Goal: Information Seeking & Learning: Compare options

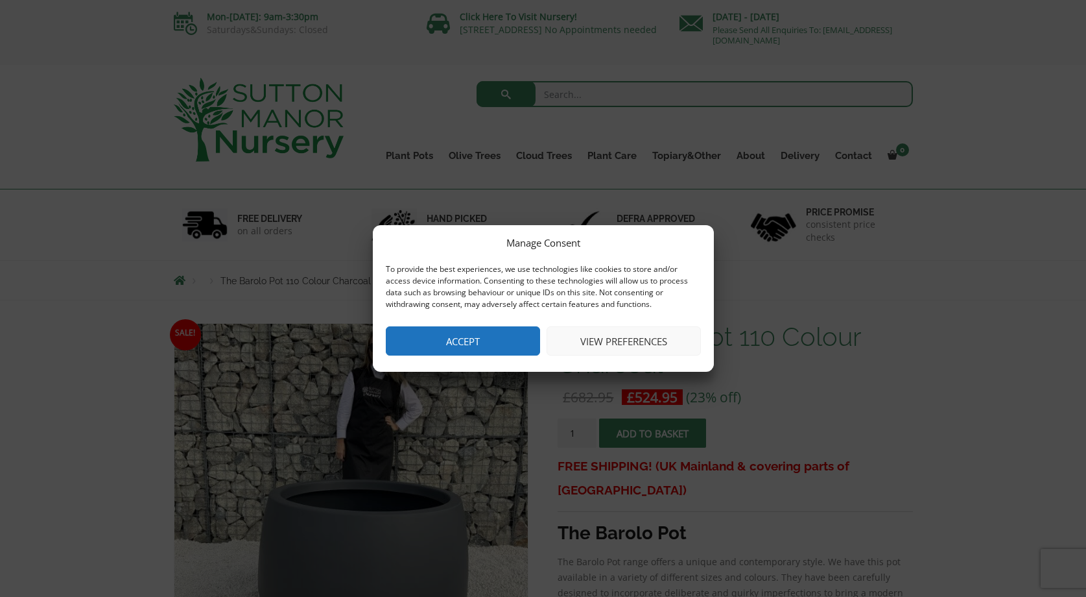
click at [499, 327] on button "Accept" at bounding box center [463, 340] width 154 height 29
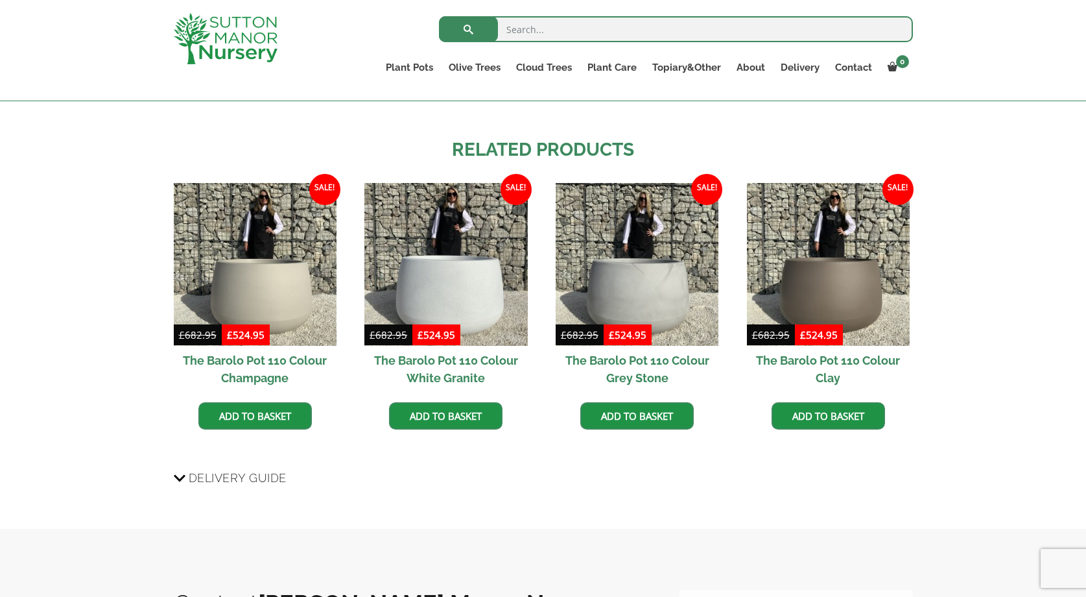
scroll to position [1020, 0]
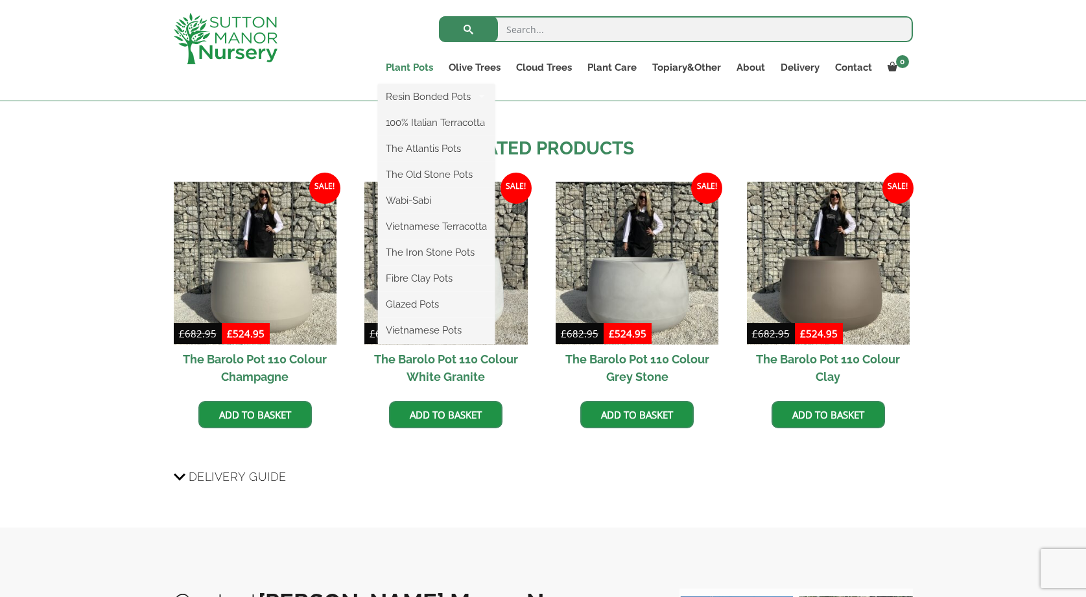
click at [420, 59] on link "Plant Pots" at bounding box center [409, 67] width 63 height 18
click at [421, 65] on link "Plant Pots" at bounding box center [409, 67] width 63 height 18
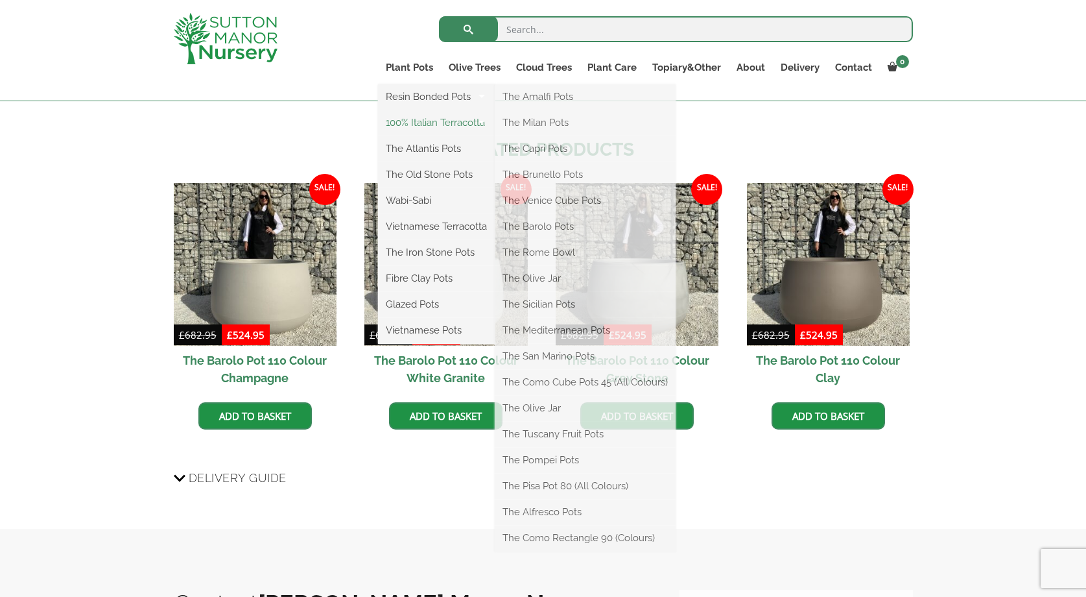
click at [409, 121] on link "100% Italian Terracotta" at bounding box center [436, 122] width 117 height 19
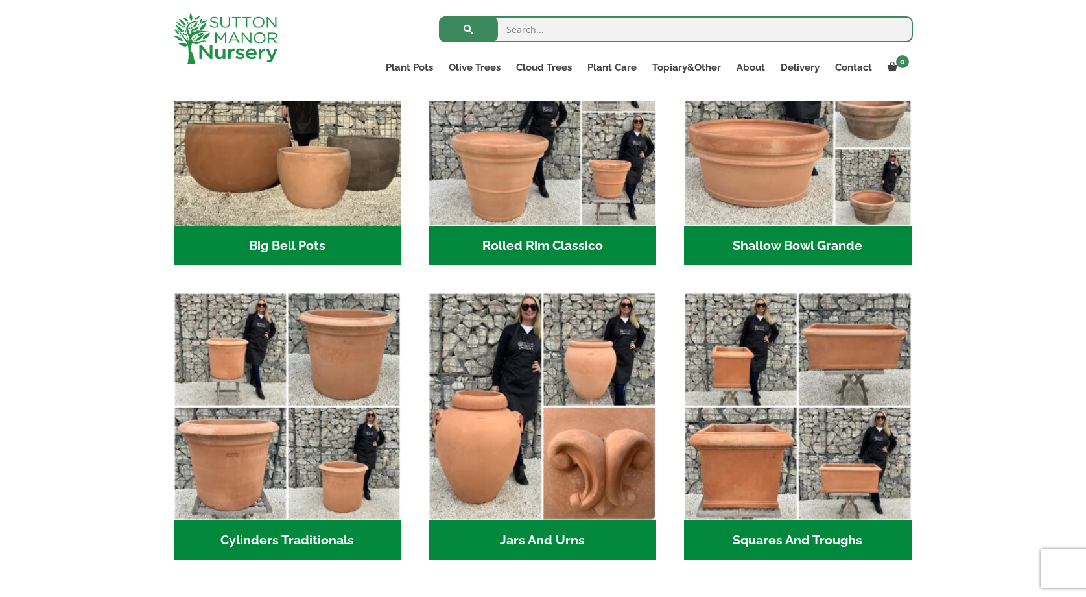
scroll to position [521, 0]
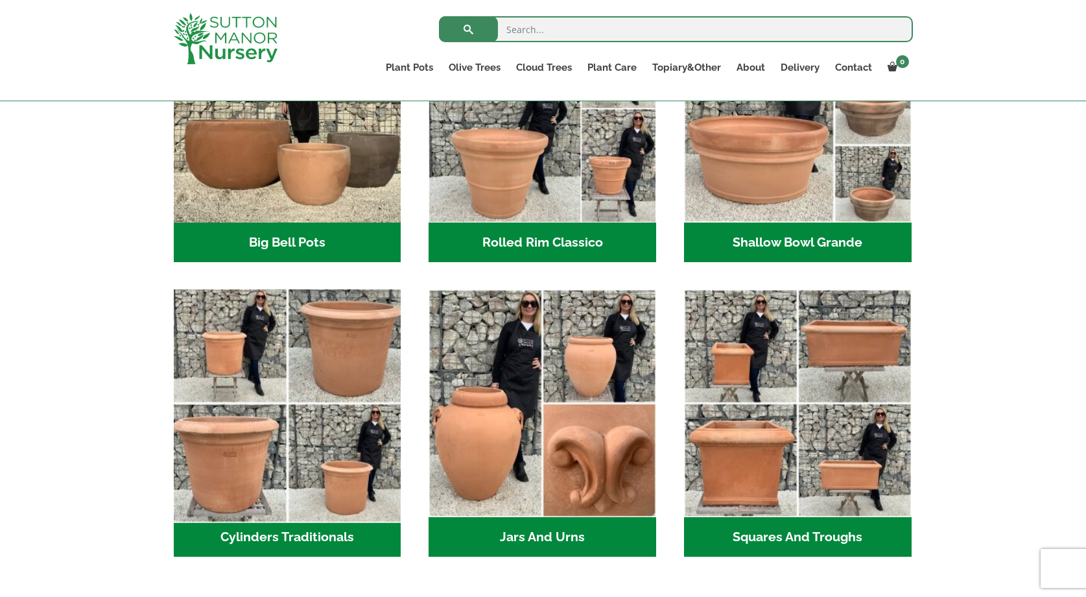
click at [326, 311] on img "Visit product category Cylinders Traditionals" at bounding box center [287, 403] width 239 height 239
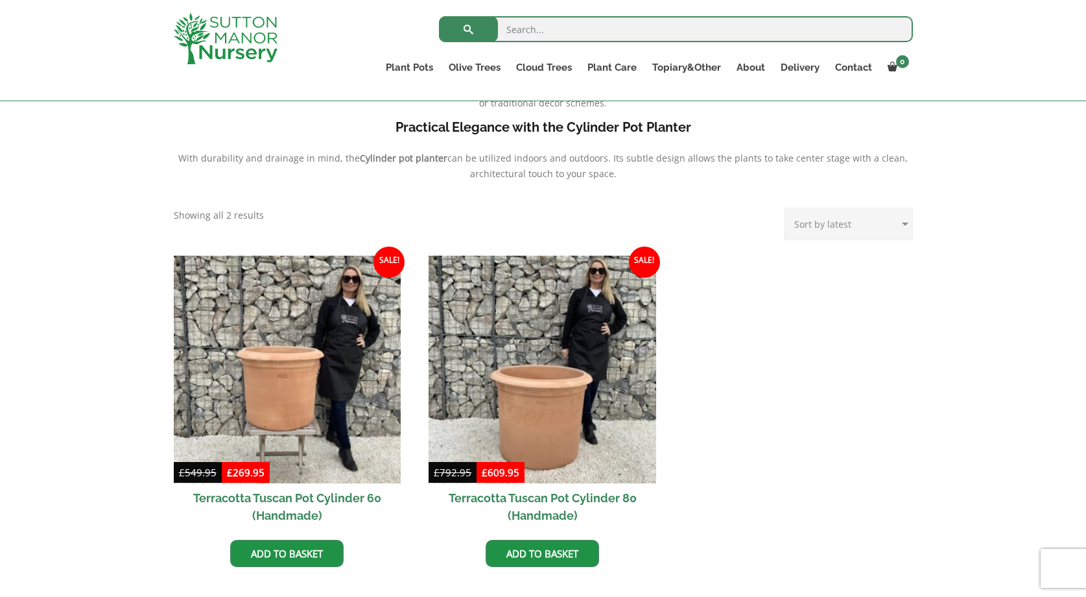
scroll to position [497, 0]
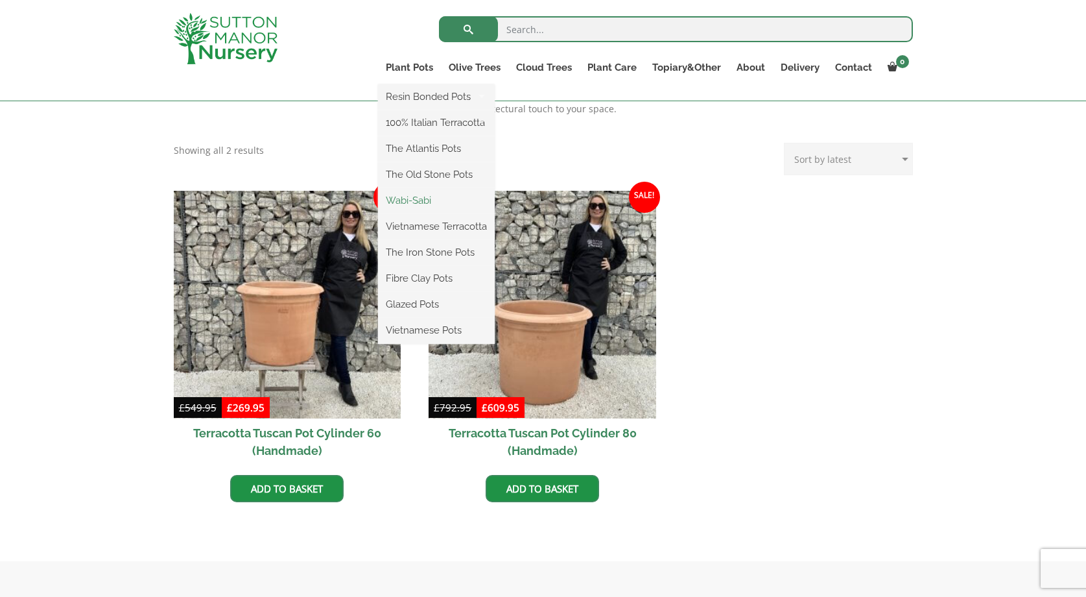
click at [427, 194] on link "Wabi-Sabi" at bounding box center [436, 200] width 117 height 19
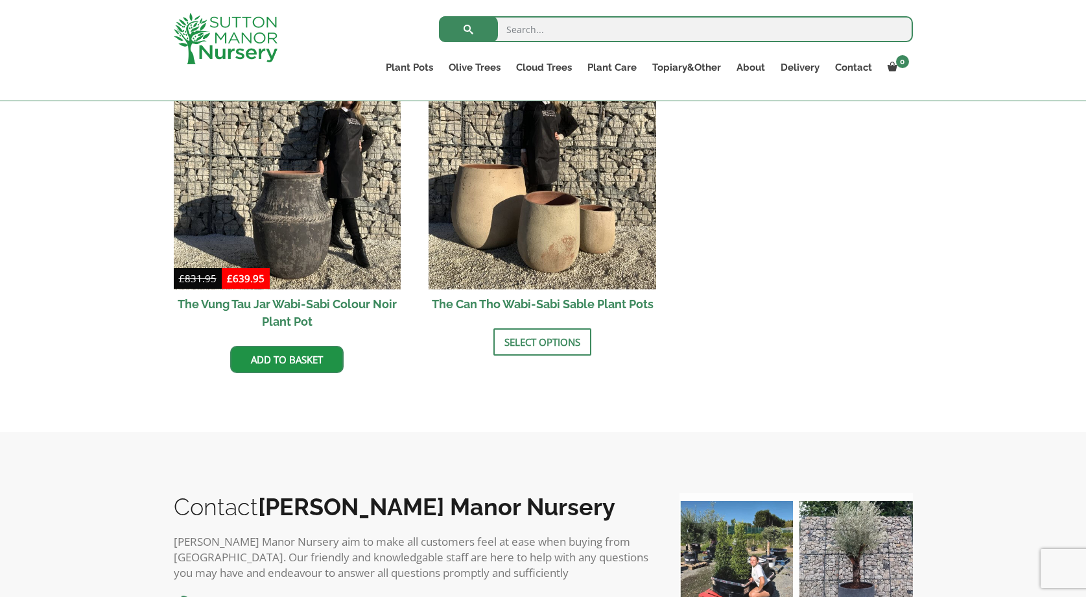
scroll to position [1403, 0]
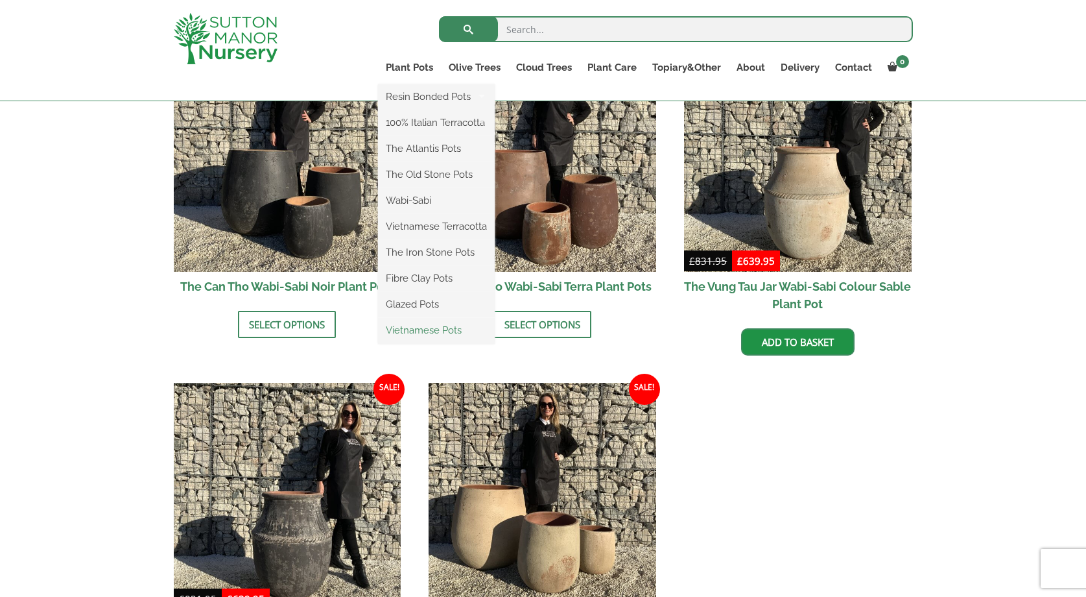
click at [434, 327] on link "Vietnamese Pots" at bounding box center [436, 329] width 117 height 19
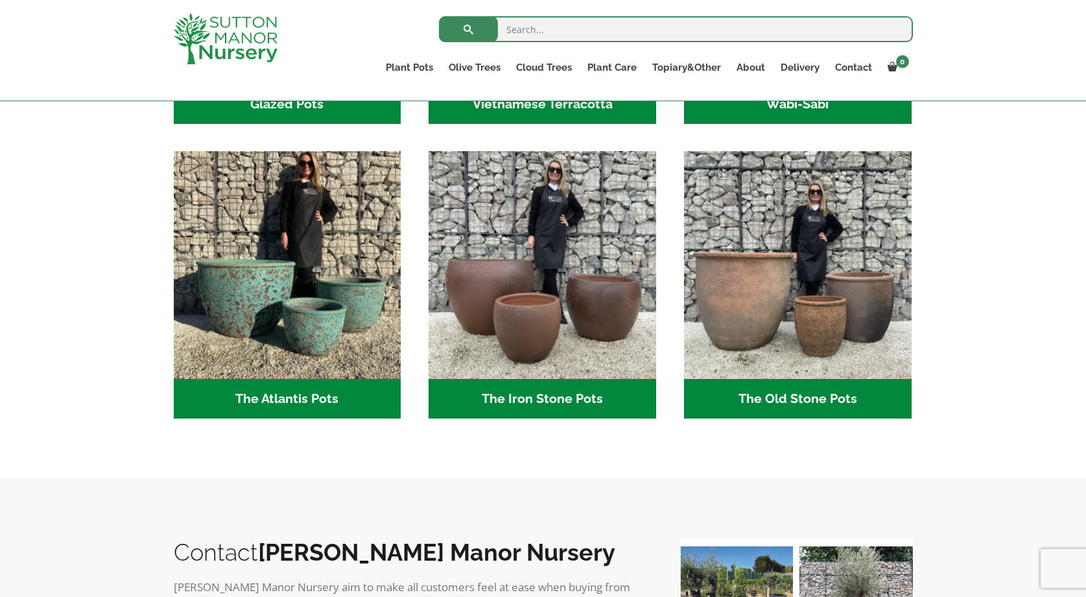
scroll to position [628, 0]
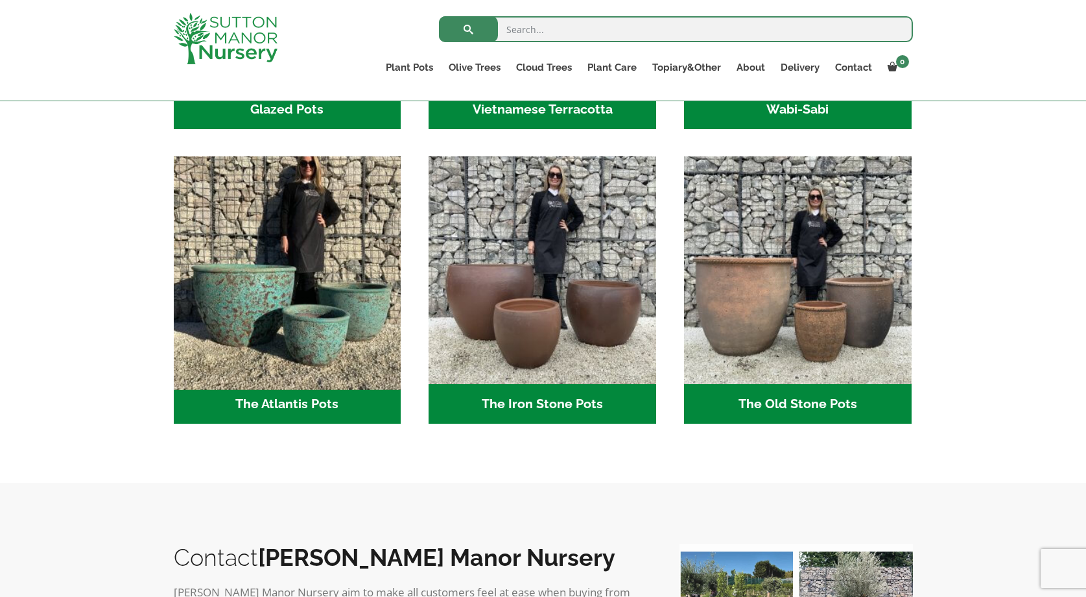
click at [301, 329] on img "Visit product category The Atlantis Pots" at bounding box center [287, 270] width 239 height 239
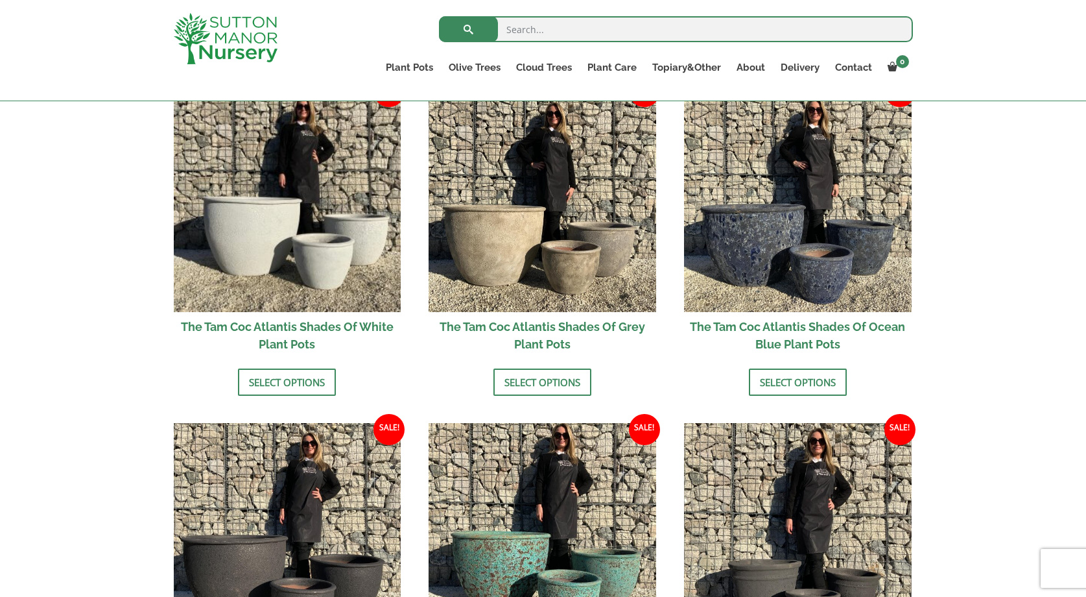
scroll to position [999, 0]
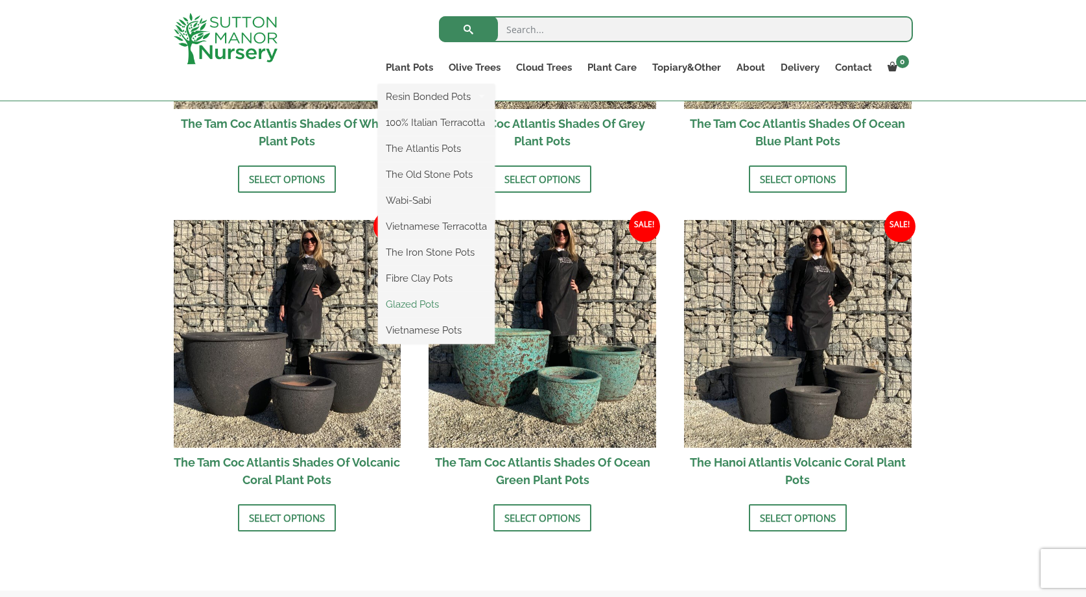
click at [412, 306] on link "Glazed Pots" at bounding box center [436, 303] width 117 height 19
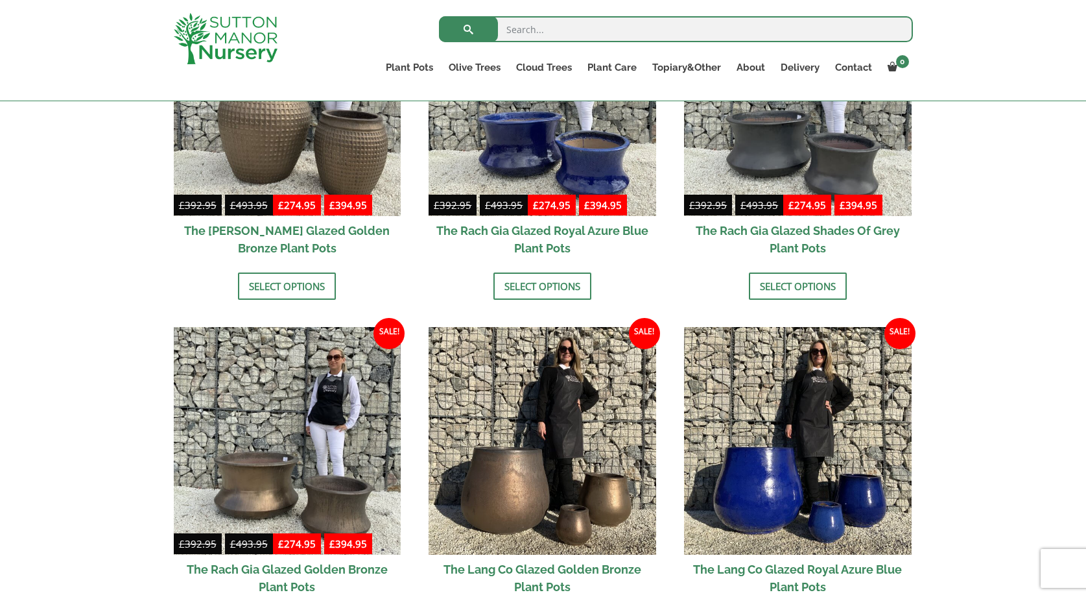
scroll to position [775, 0]
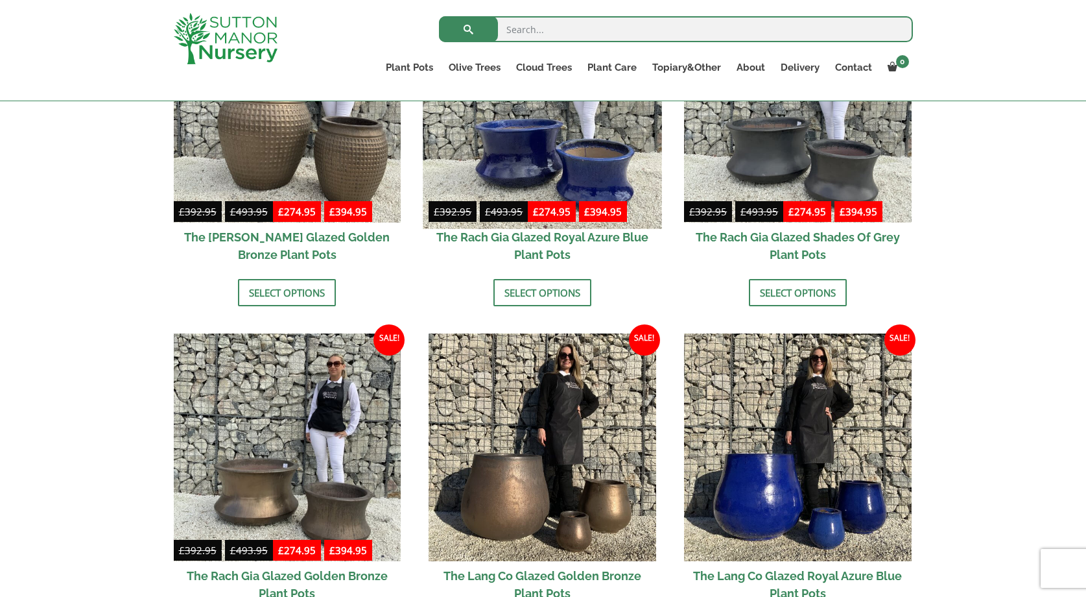
click at [569, 128] on img at bounding box center [542, 109] width 239 height 239
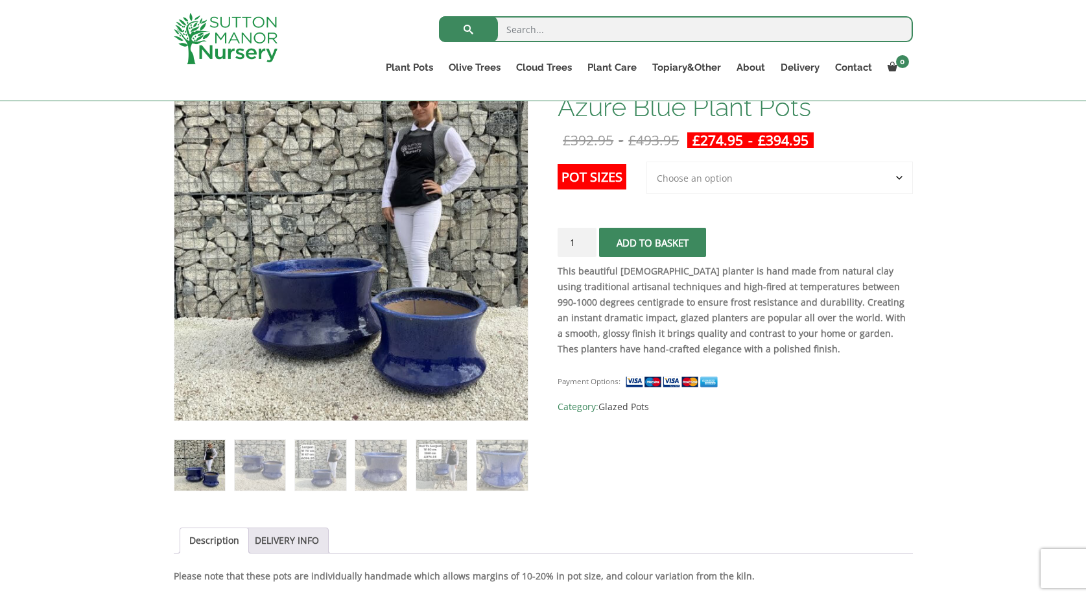
scroll to position [232, 0]
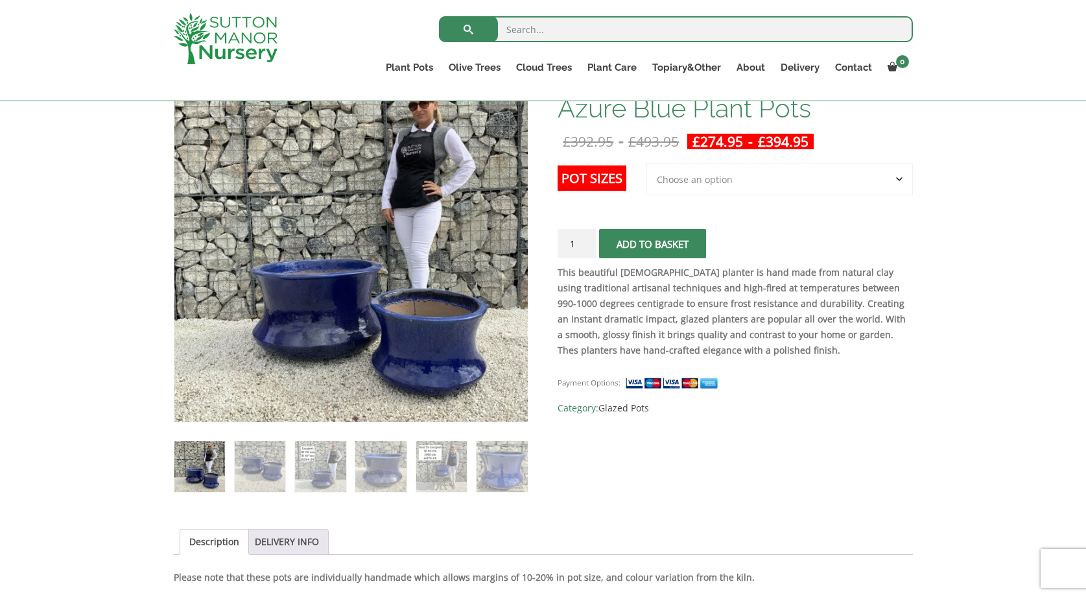
click at [665, 184] on select "Choose an option 2nd to Largest Pot In The Picture Largest pot In The Picture" at bounding box center [779, 179] width 266 height 32
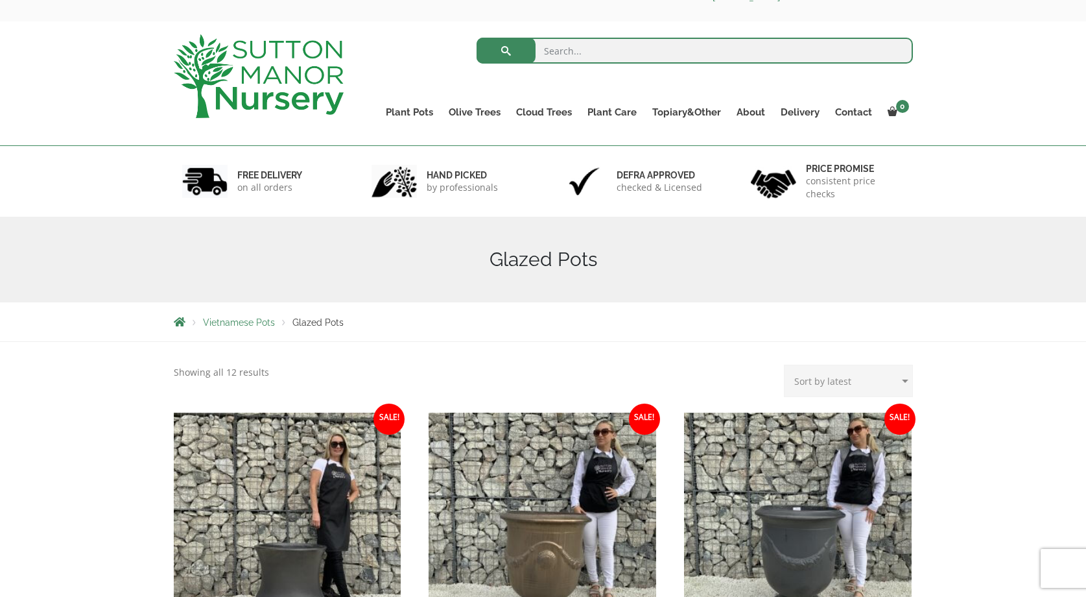
scroll to position [40, 0]
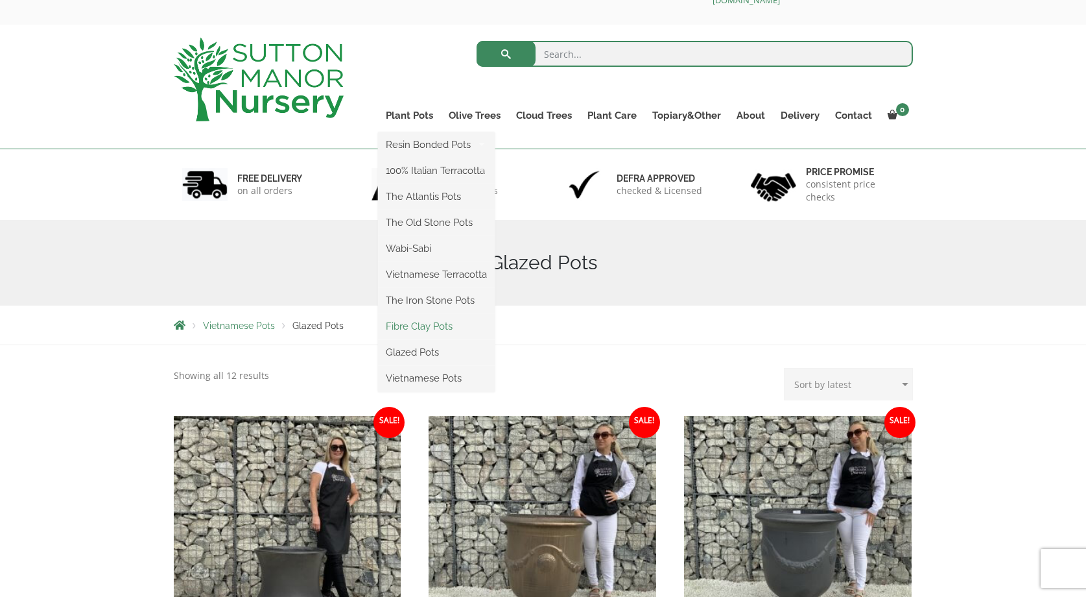
click at [394, 332] on link "Fibre Clay Pots" at bounding box center [436, 325] width 117 height 19
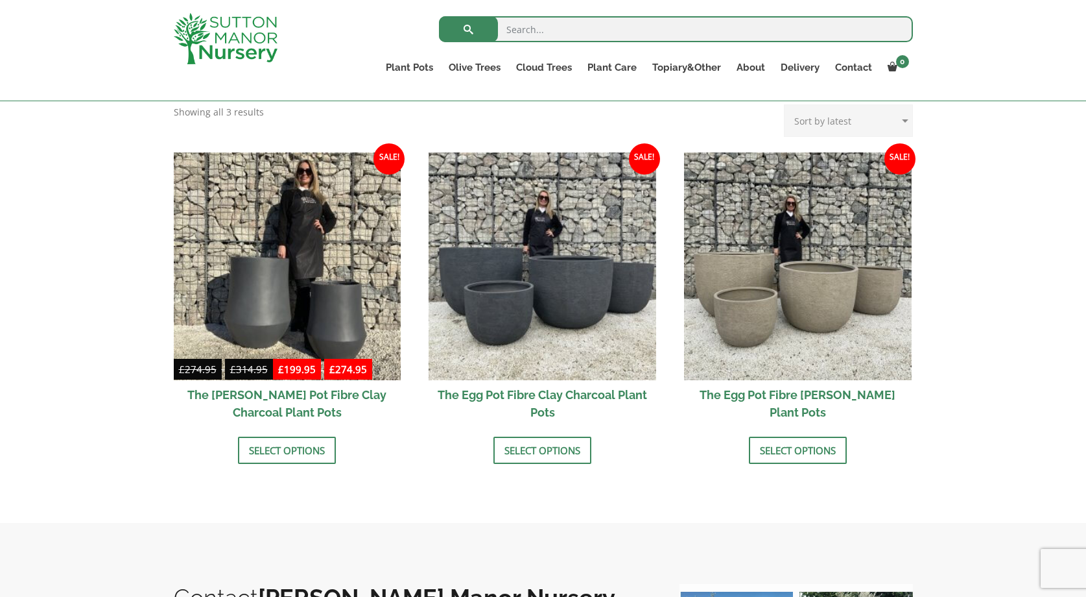
scroll to position [418, 0]
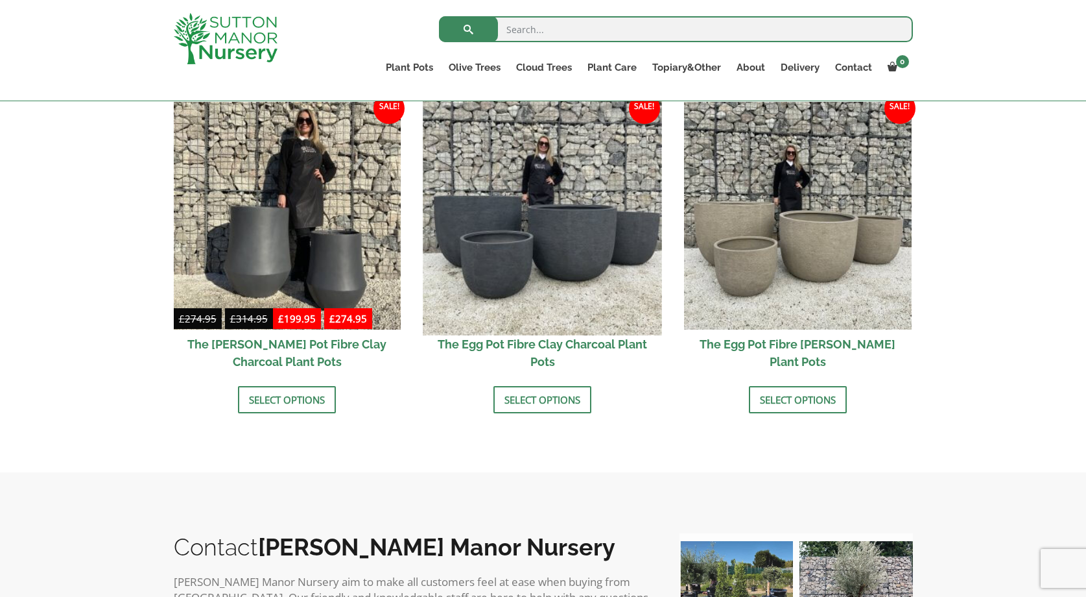
click at [472, 313] on img at bounding box center [542, 215] width 239 height 239
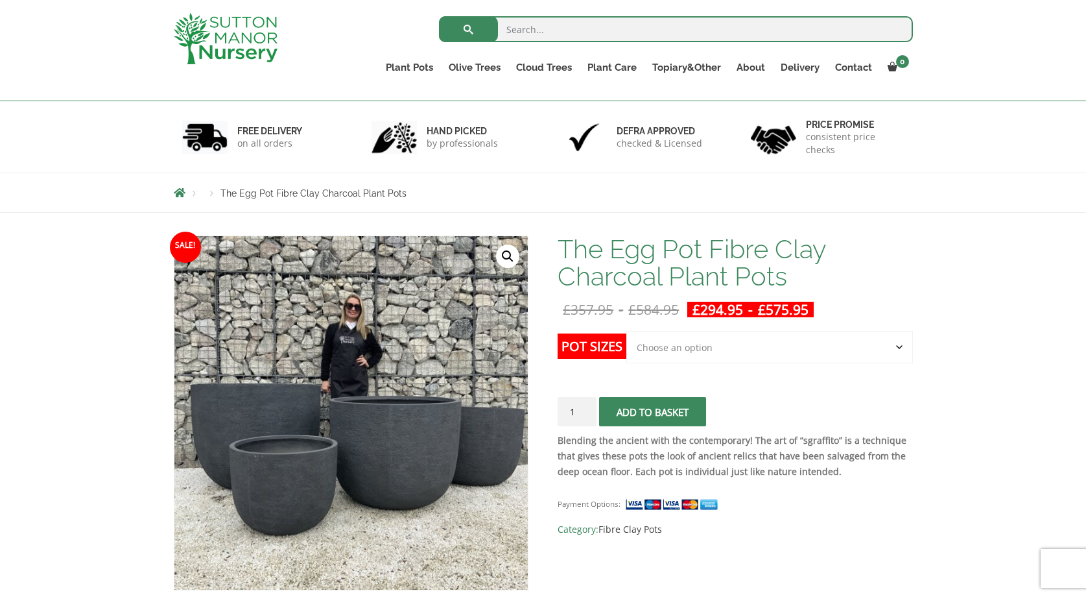
scroll to position [95, 0]
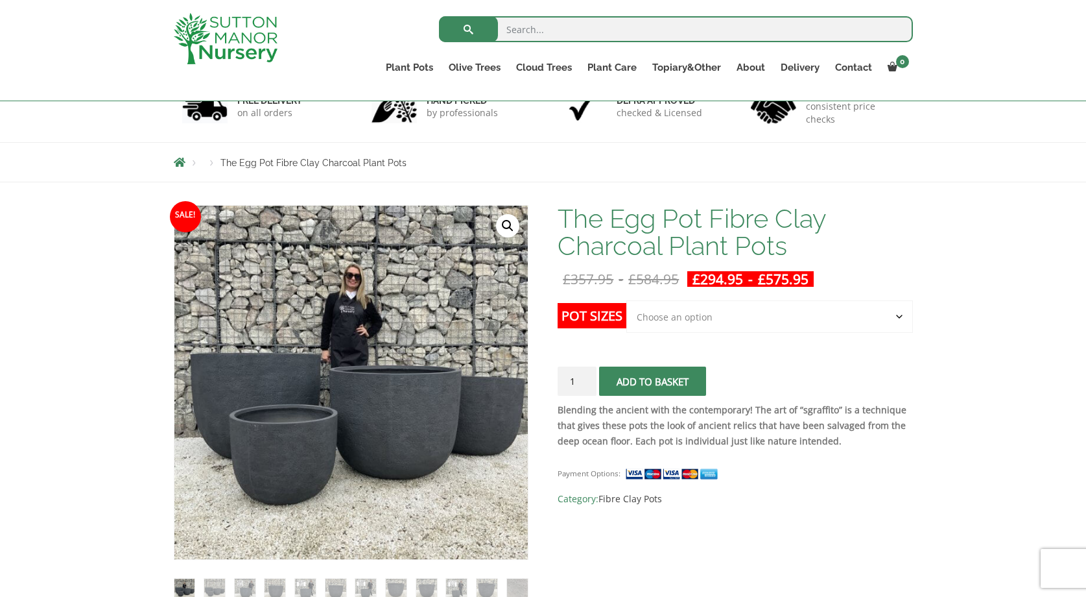
click at [696, 311] on select "Choose an option Click here to buy the 5th To Largest Pot In The Picture Click …" at bounding box center [769, 316] width 286 height 32
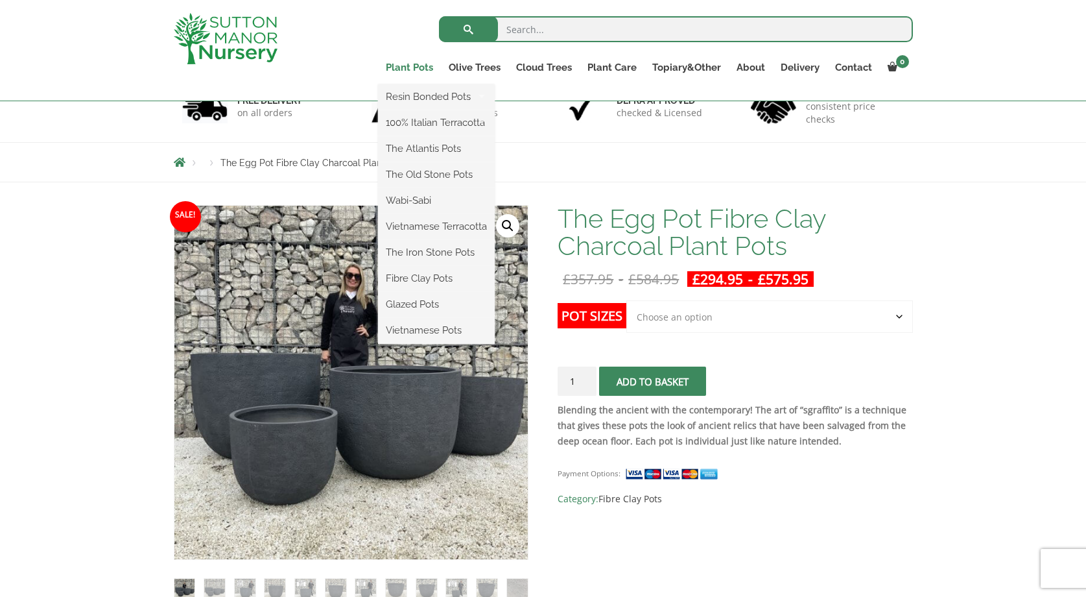
click at [397, 66] on link "Plant Pots" at bounding box center [409, 67] width 63 height 18
click at [401, 97] on link "Resin Bonded Pots" at bounding box center [436, 96] width 117 height 19
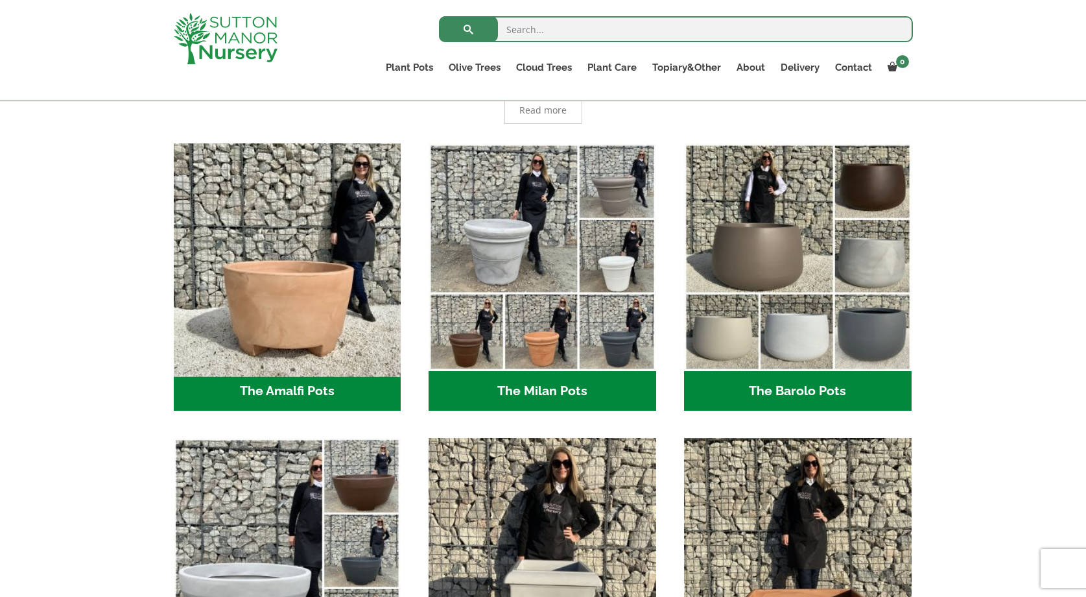
scroll to position [285, 0]
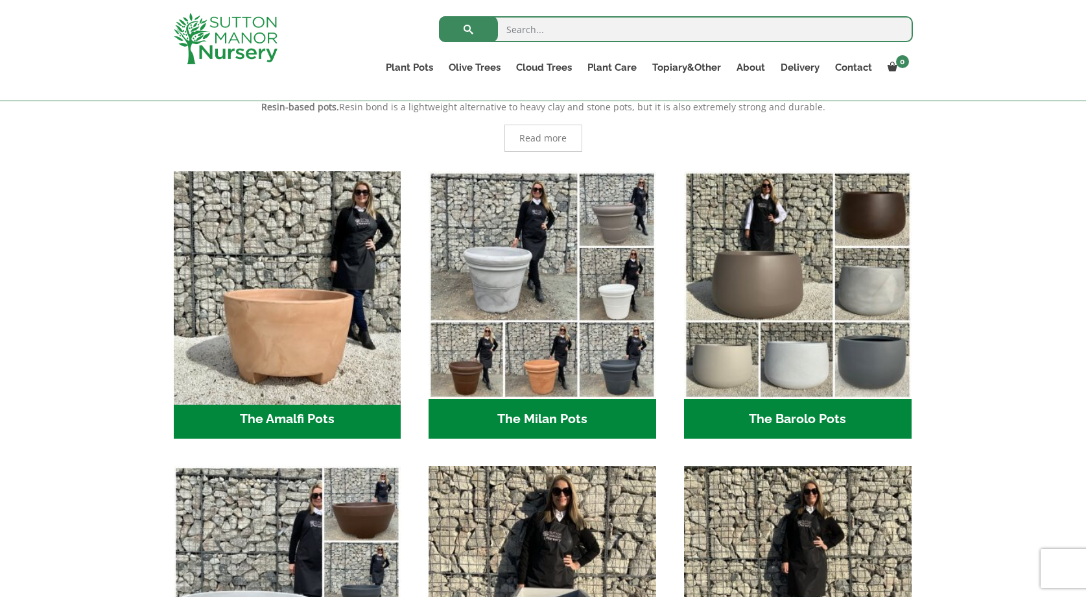
click at [218, 253] on img "Visit product category The Amalfi Pots" at bounding box center [287, 284] width 239 height 239
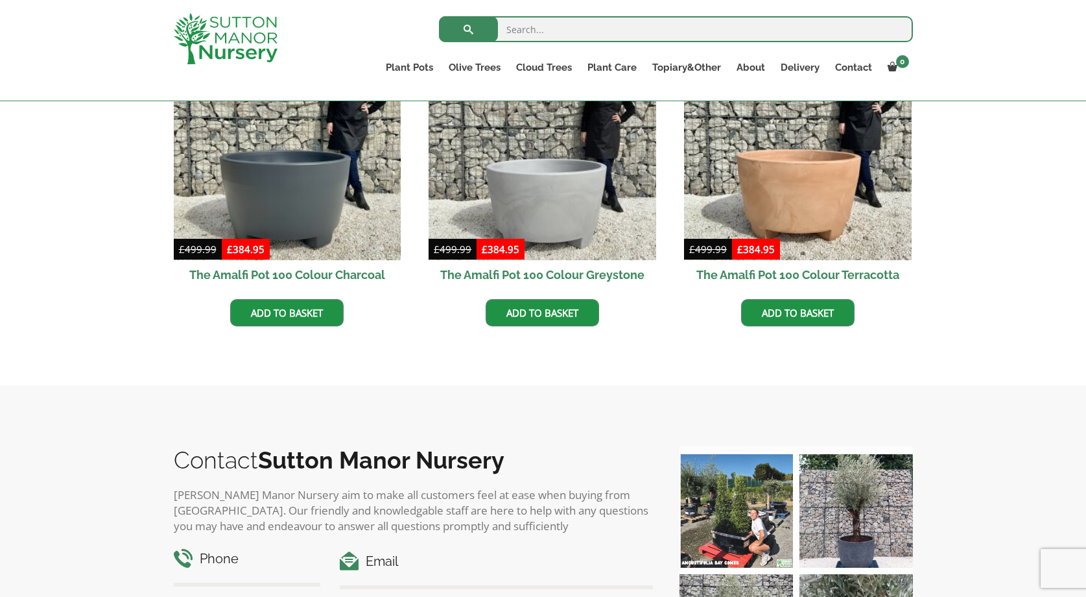
scroll to position [460, 0]
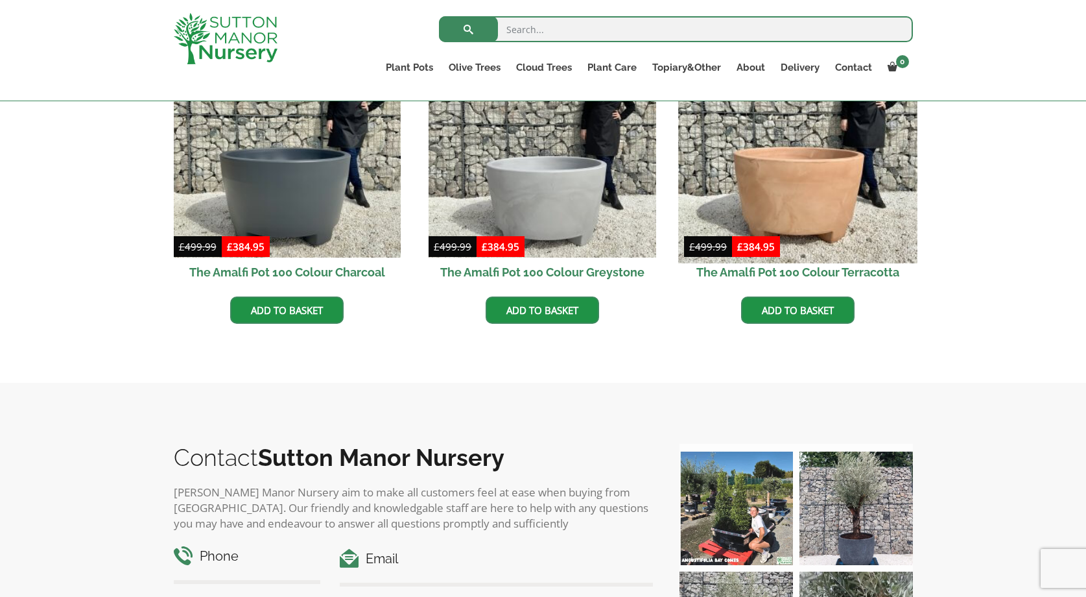
click at [764, 179] on img at bounding box center [797, 143] width 239 height 239
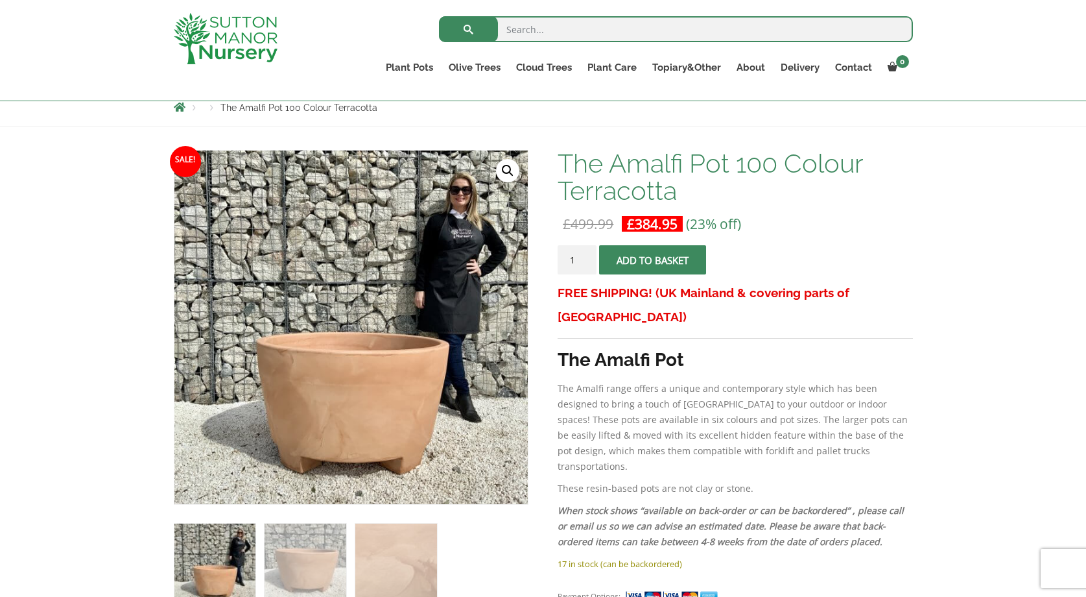
scroll to position [188, 0]
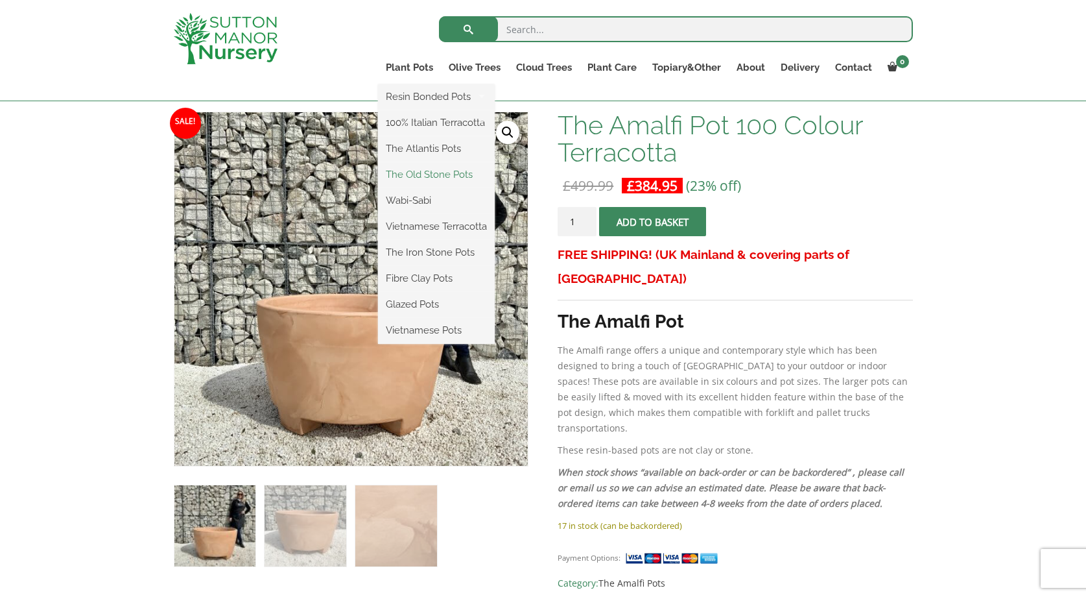
click at [423, 179] on link "The Old Stone Pots" at bounding box center [436, 174] width 117 height 19
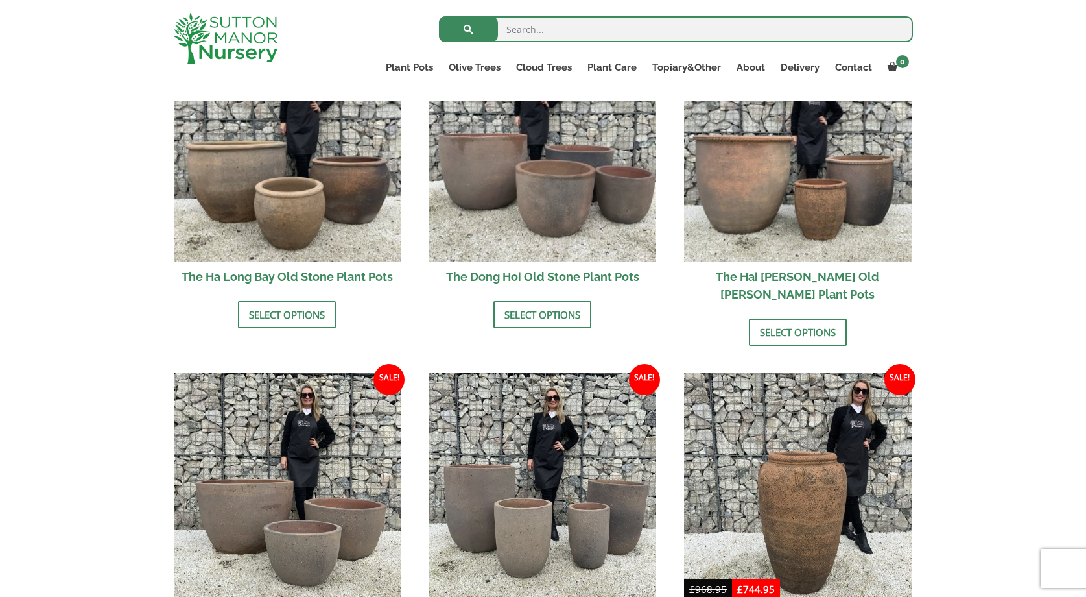
scroll to position [524, 0]
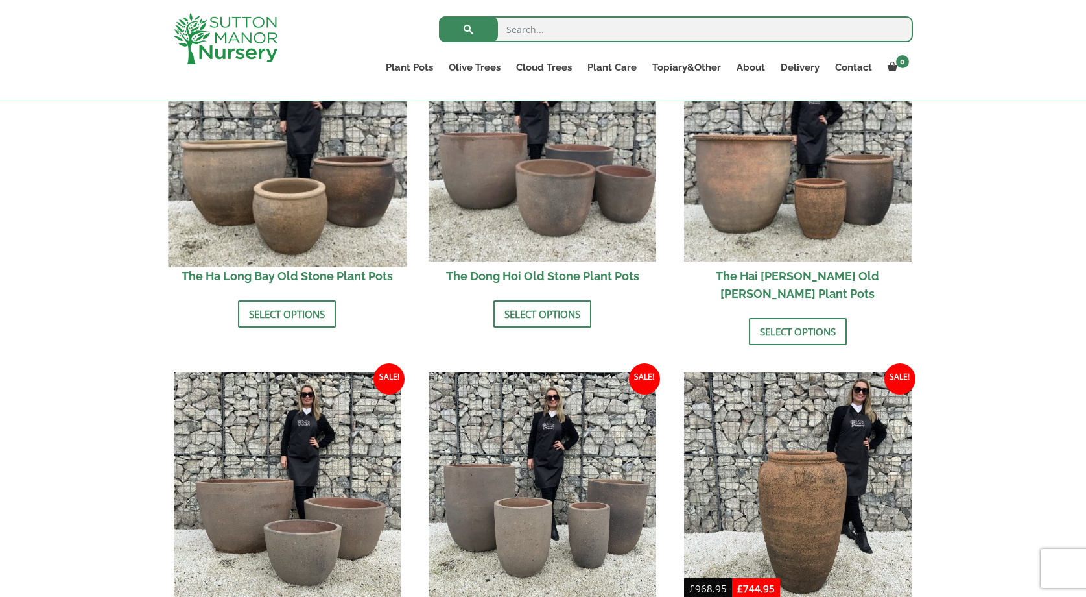
click at [279, 197] on img at bounding box center [287, 147] width 239 height 239
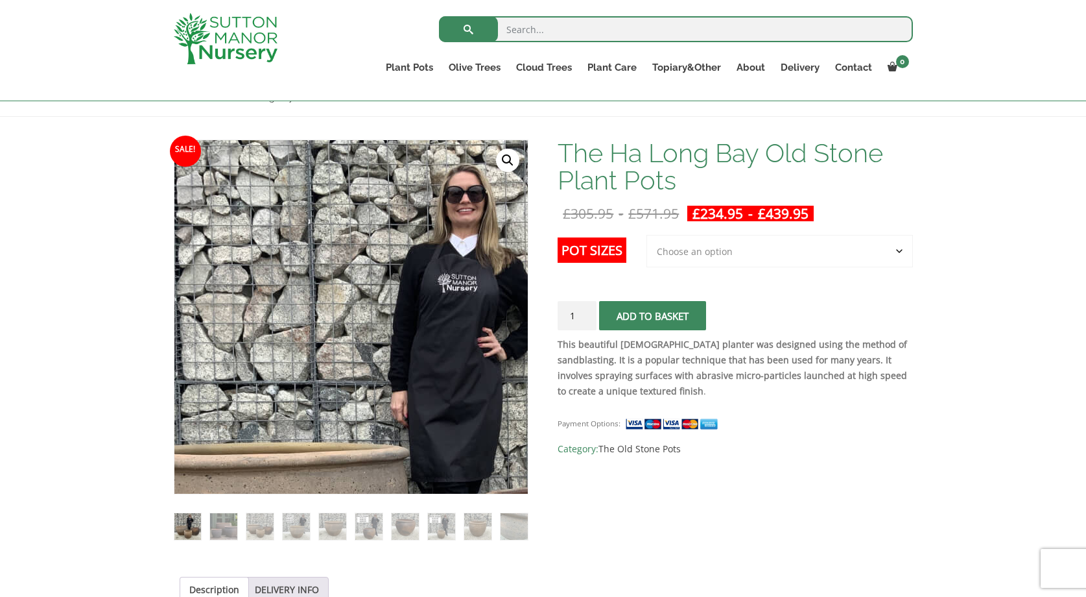
scroll to position [190, 0]
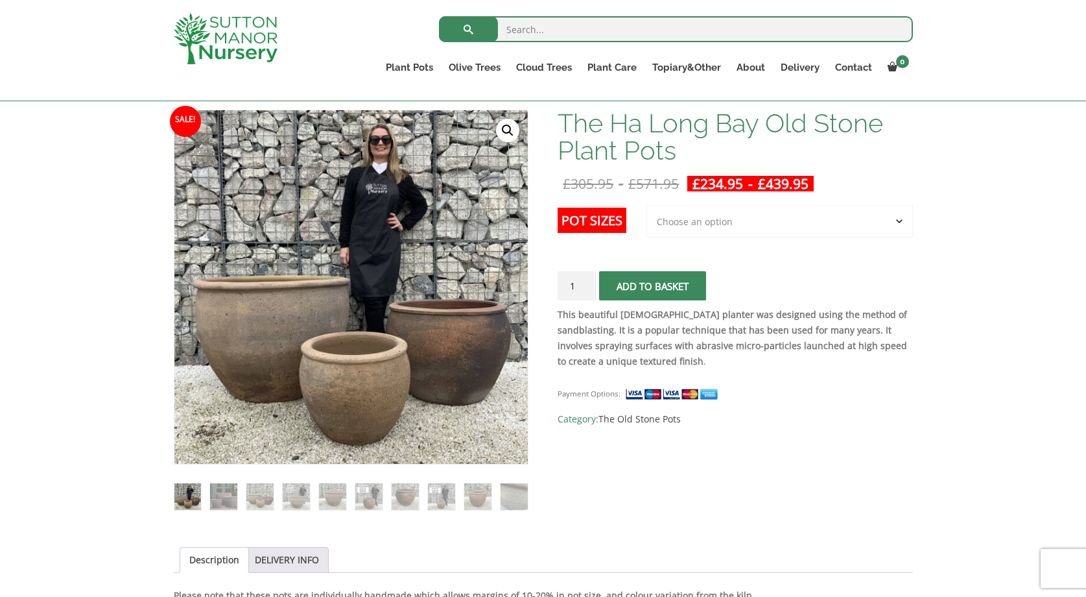
click at [691, 223] on select "Choose an option 3rd to Largest Pot In The Picture 2nd to Largest Pot In The Pi…" at bounding box center [779, 221] width 266 height 32
select select "Largest pot In The Picture"
click at [647, 205] on select "Choose an option 3rd to Largest Pot In The Picture 2nd to Largest Pot In The Pi…" at bounding box center [779, 221] width 266 height 32
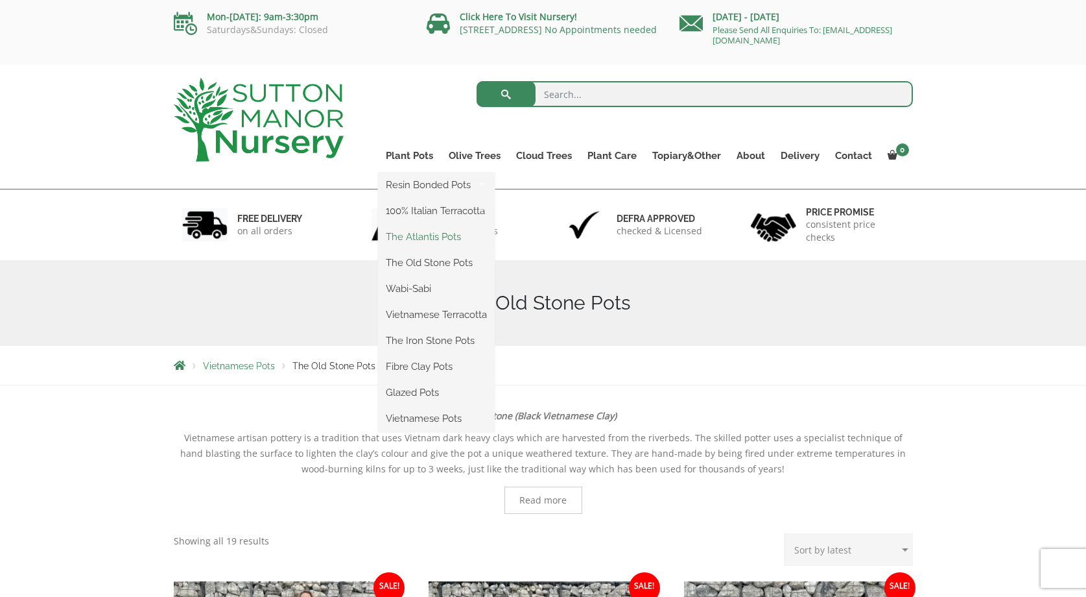
click at [438, 230] on link "The Atlantis Pots" at bounding box center [436, 236] width 117 height 19
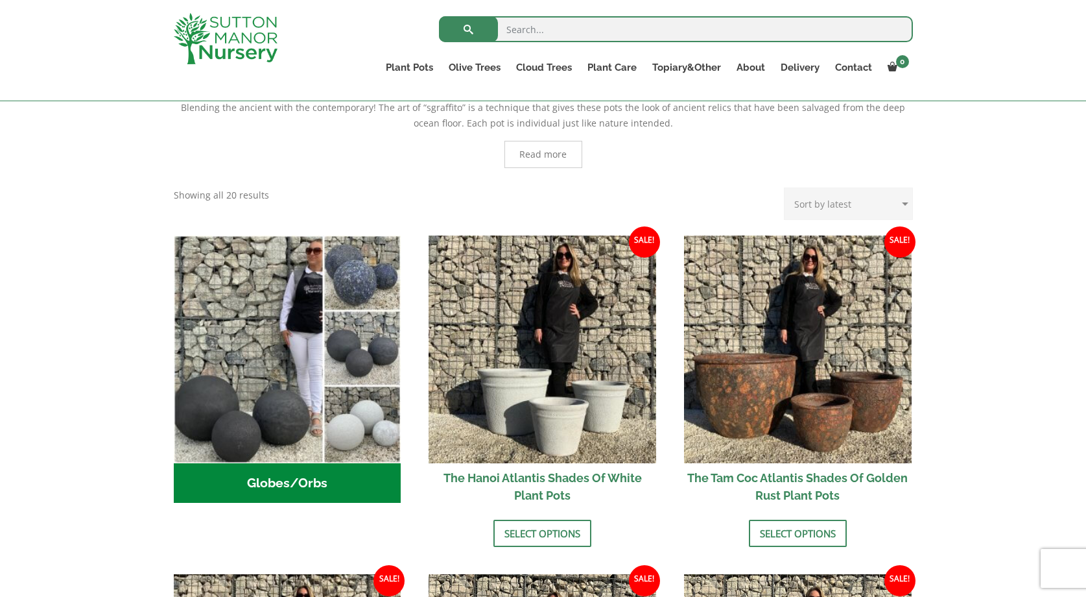
scroll to position [308, 0]
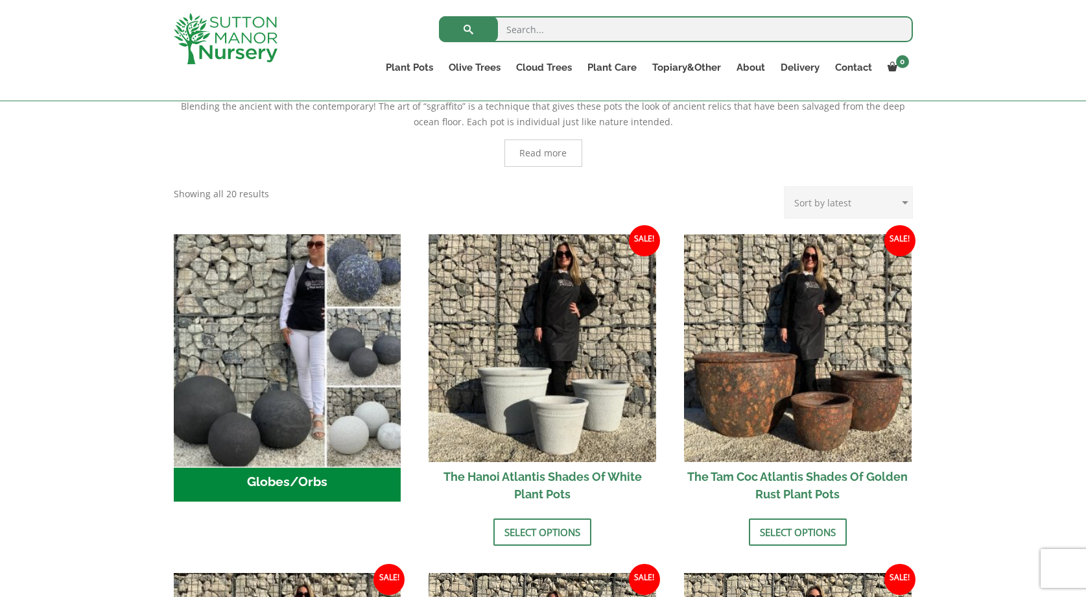
click at [338, 309] on img "Visit product category Globes/Orbs" at bounding box center [287, 347] width 239 height 239
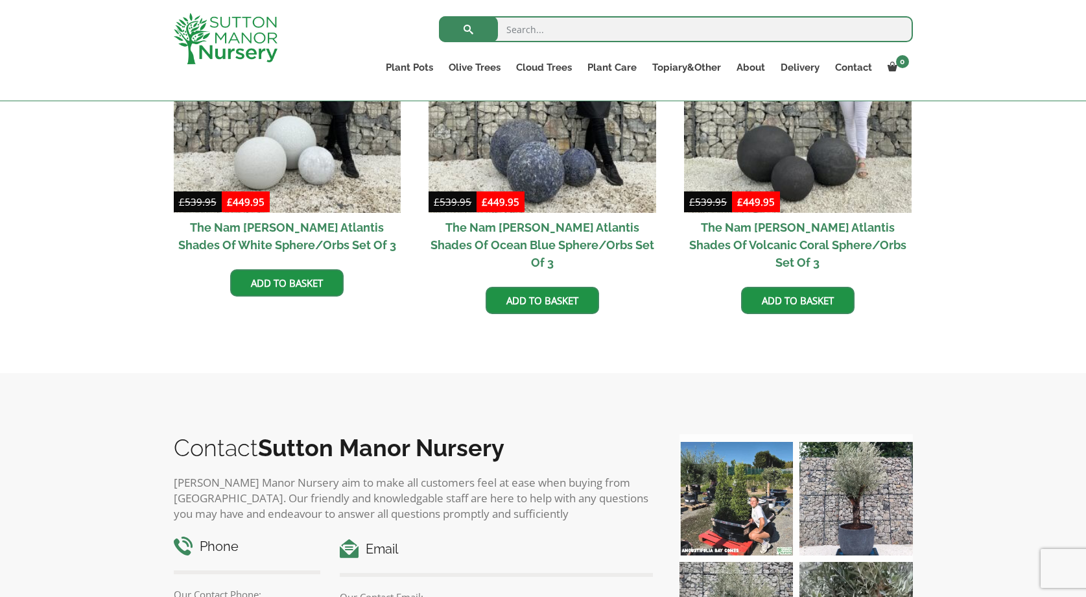
scroll to position [446, 0]
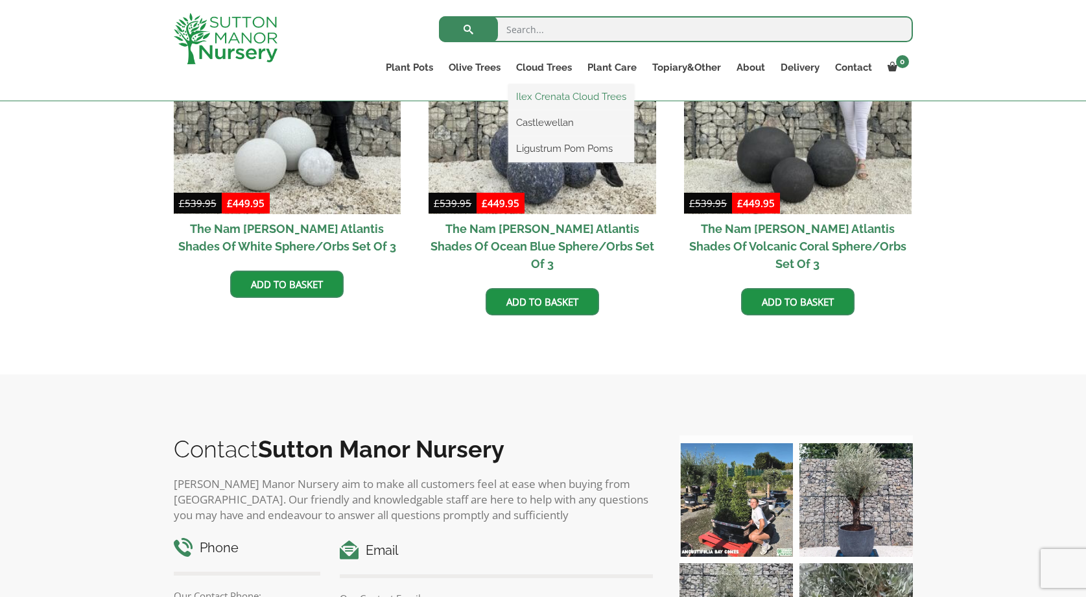
click at [529, 102] on link "Ilex Crenata Cloud Trees" at bounding box center [571, 96] width 126 height 19
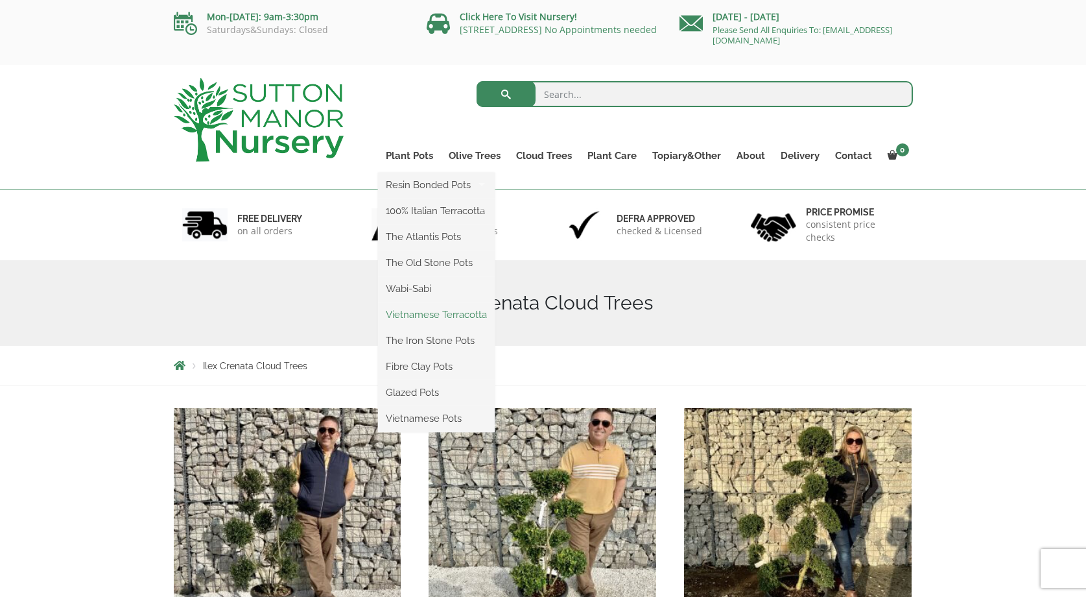
click at [416, 320] on link "Vietnamese Terracotta" at bounding box center [436, 314] width 117 height 19
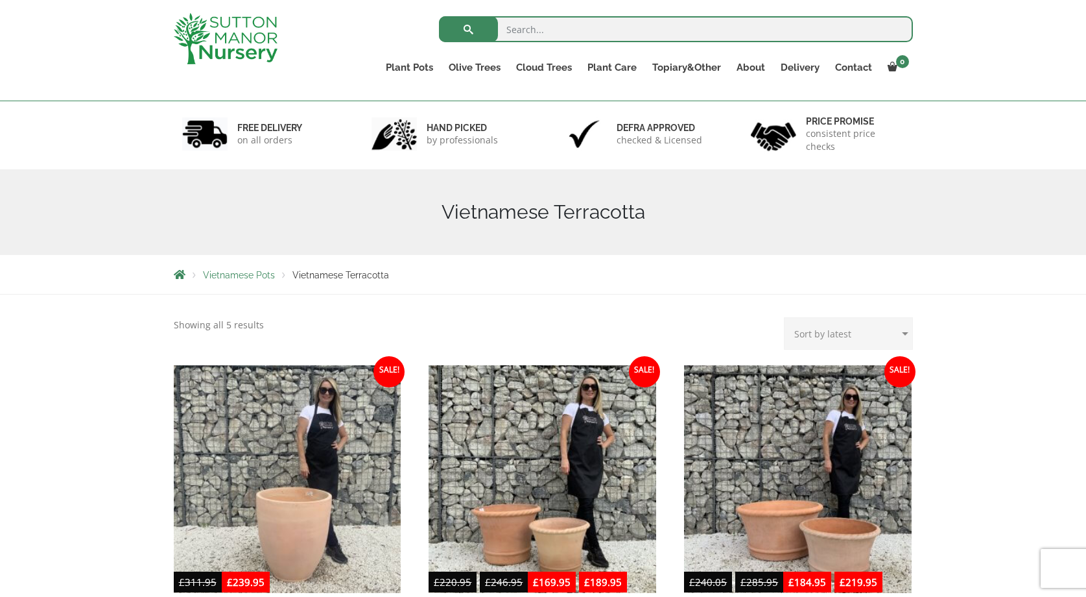
scroll to position [67, 0]
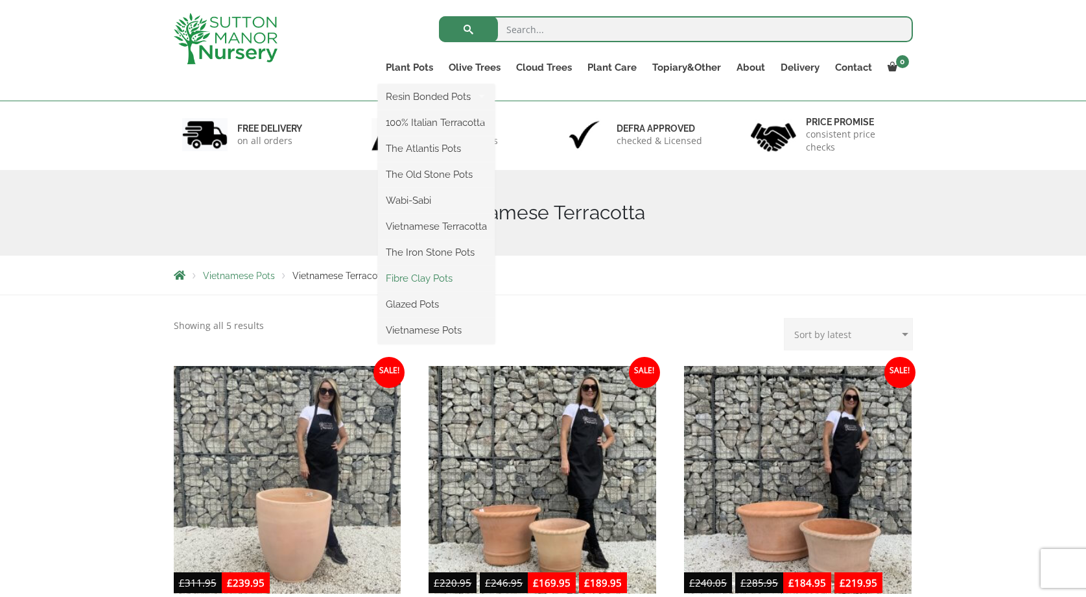
click at [414, 275] on link "Fibre Clay Pots" at bounding box center [436, 277] width 117 height 19
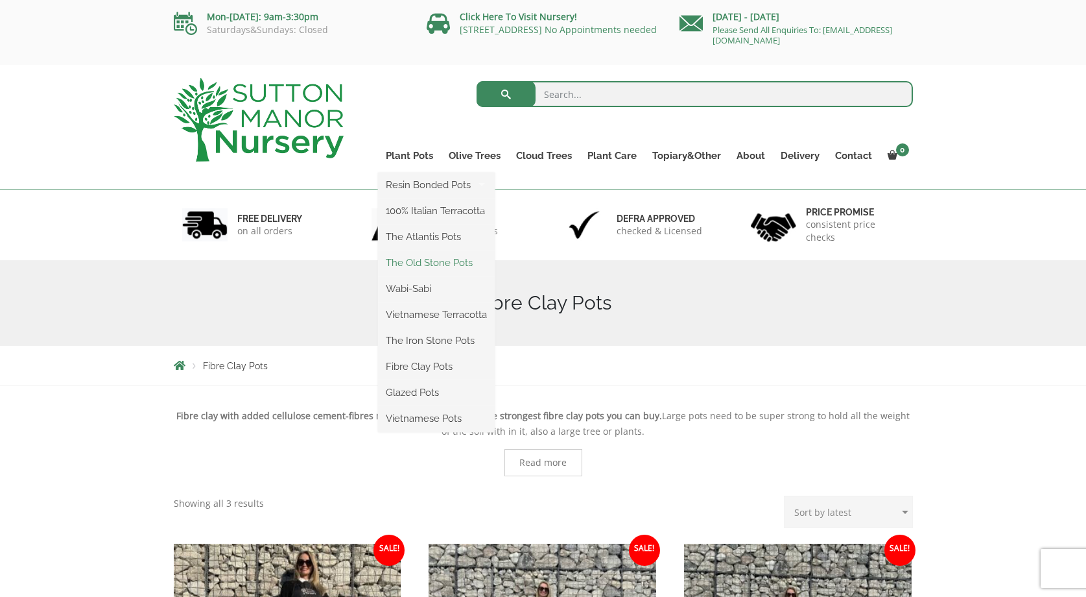
click at [424, 270] on link "The Old Stone Pots" at bounding box center [436, 262] width 117 height 19
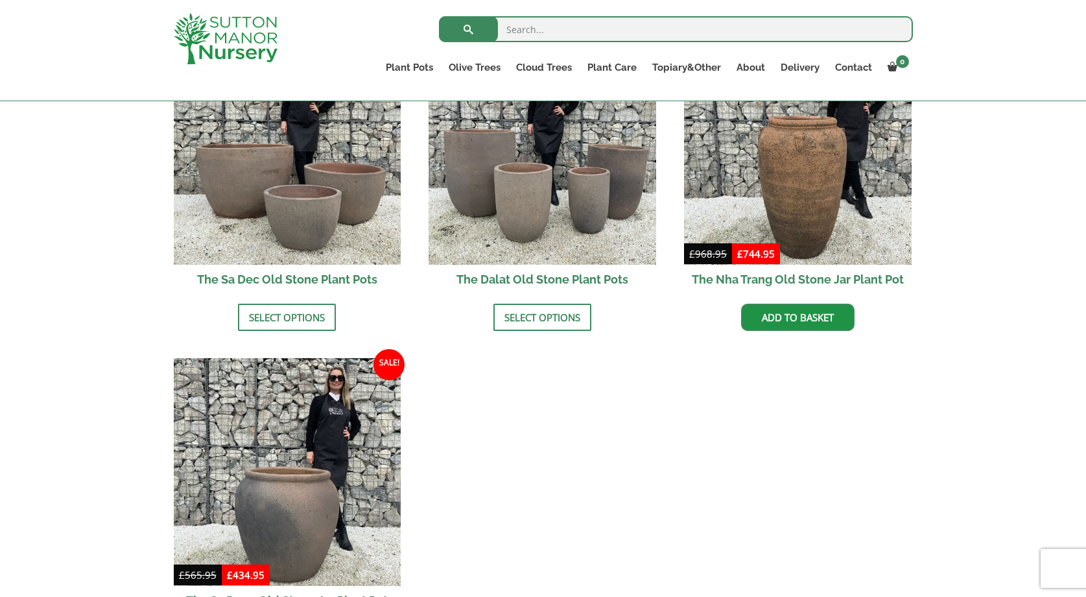
scroll to position [959, 0]
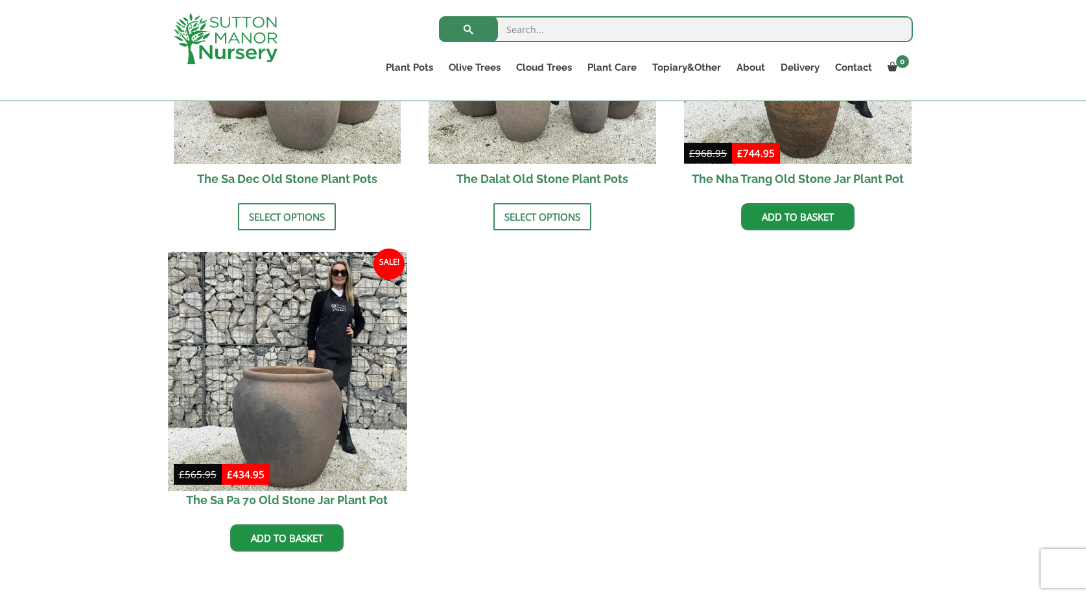
click at [300, 386] on img at bounding box center [287, 371] width 239 height 239
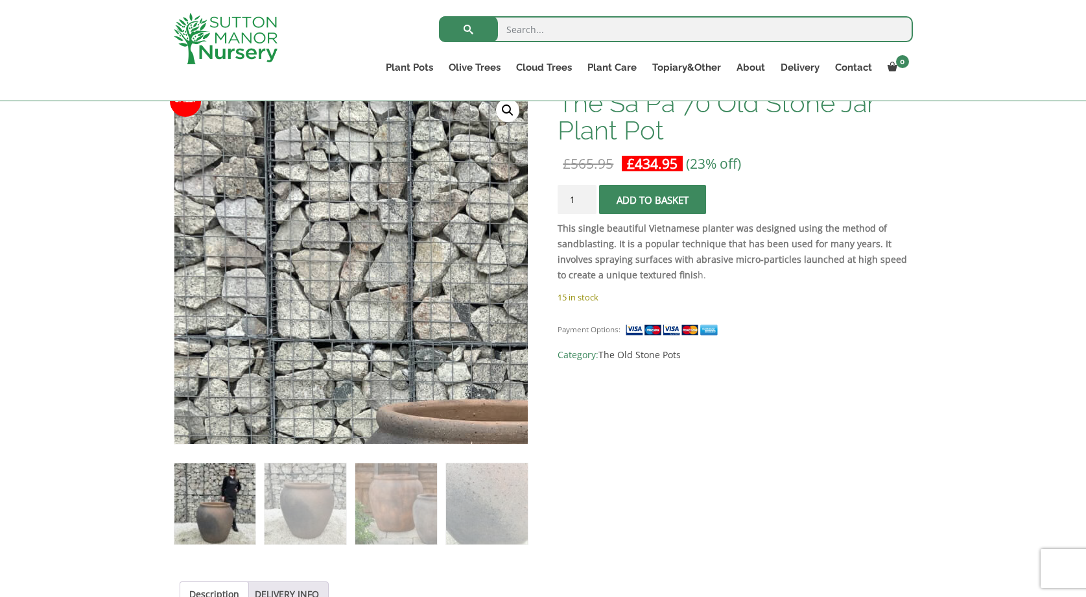
scroll to position [211, 0]
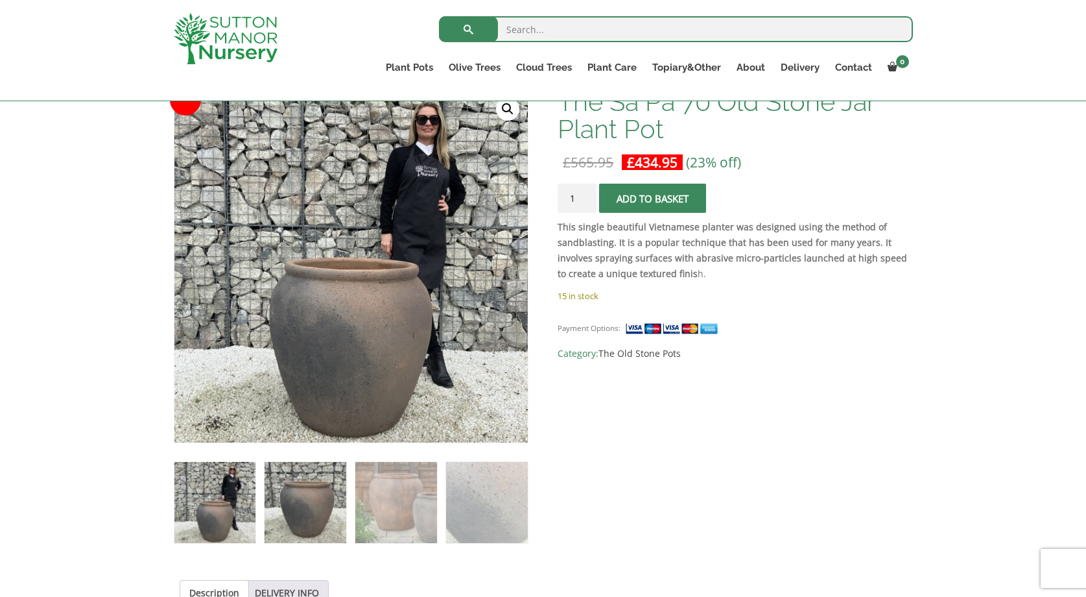
click at [338, 506] on img at bounding box center [305, 502] width 81 height 81
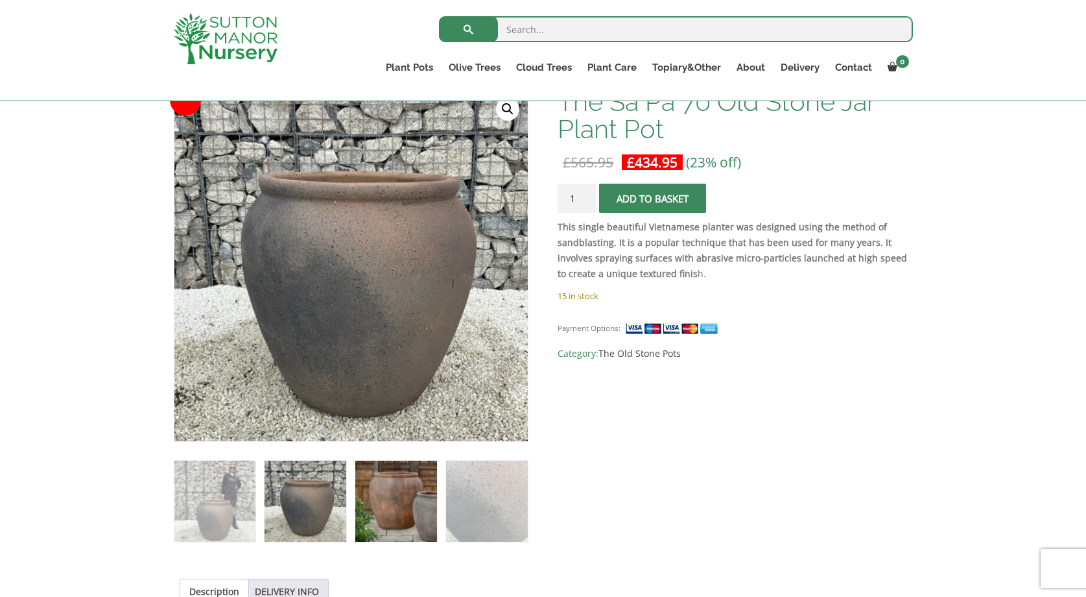
click at [360, 510] on img at bounding box center [395, 500] width 81 height 81
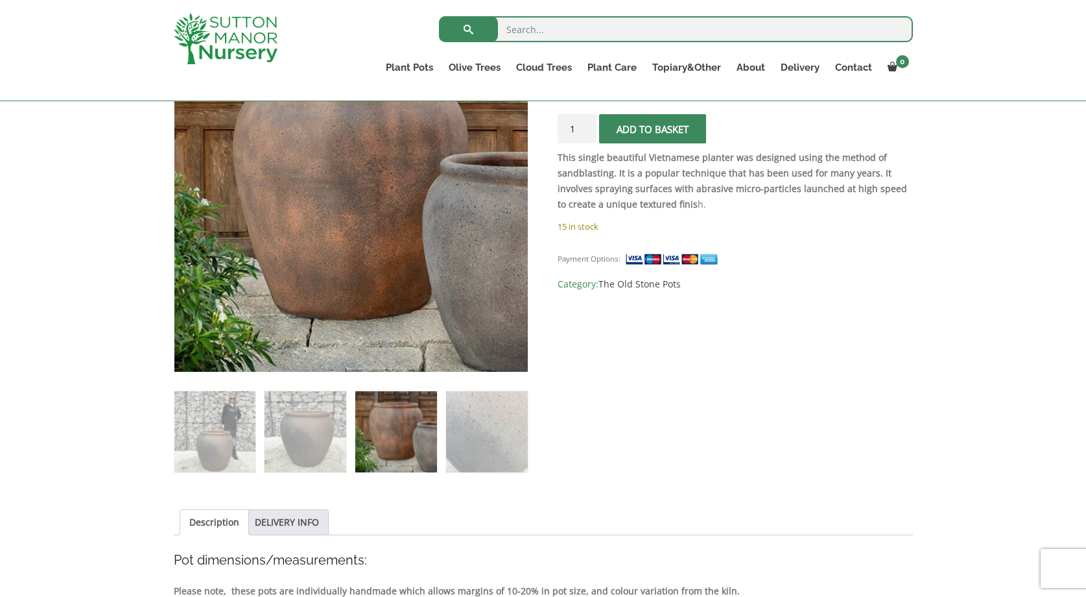
scroll to position [289, 0]
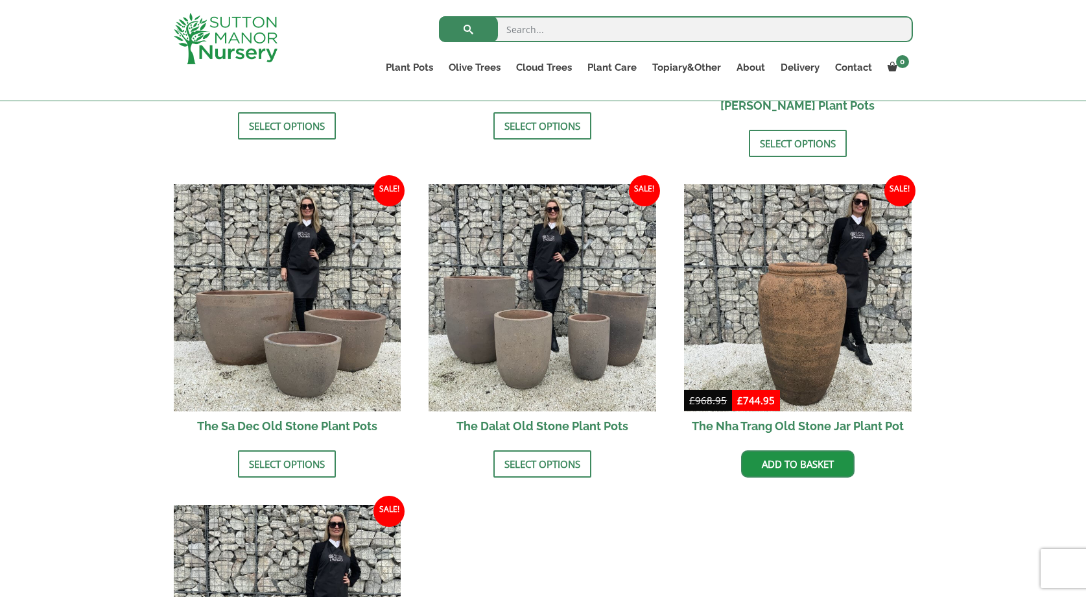
scroll to position [685, 0]
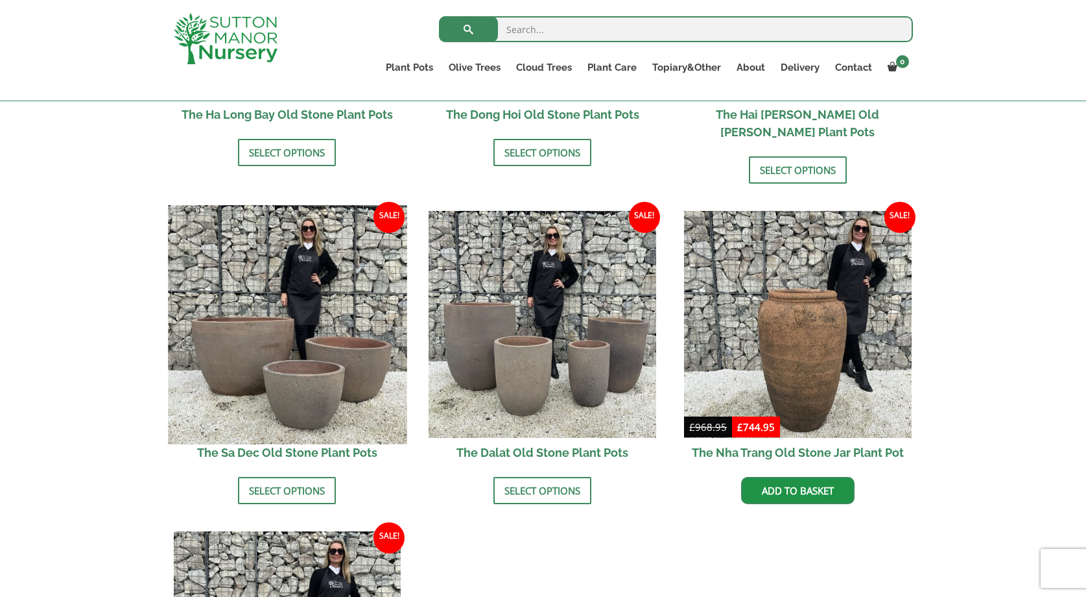
click at [303, 220] on img at bounding box center [287, 324] width 239 height 239
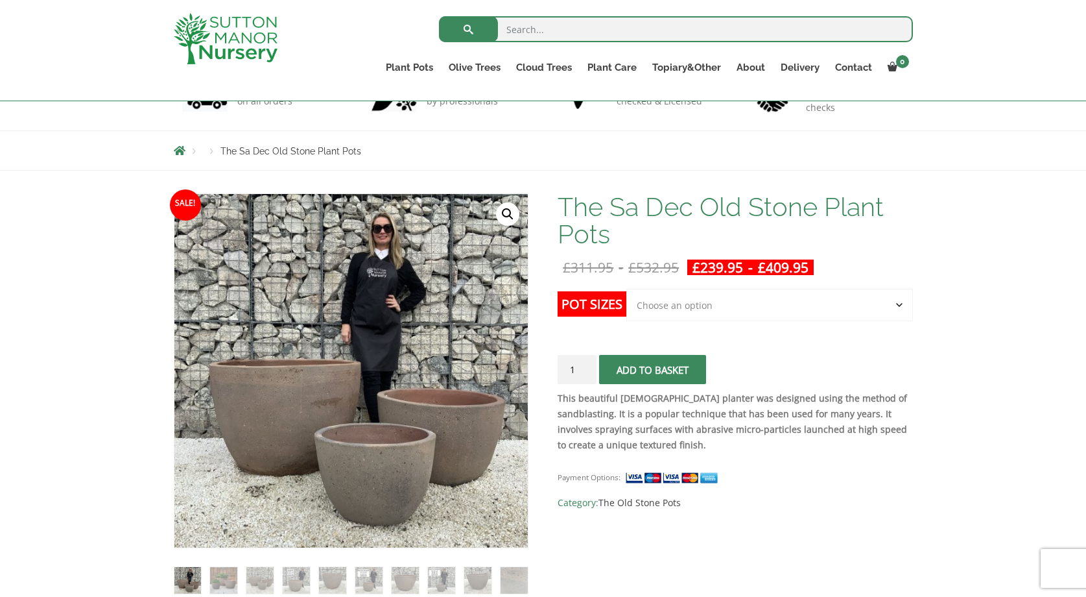
scroll to position [168, 0]
